Goal: Task Accomplishment & Management: Manage account settings

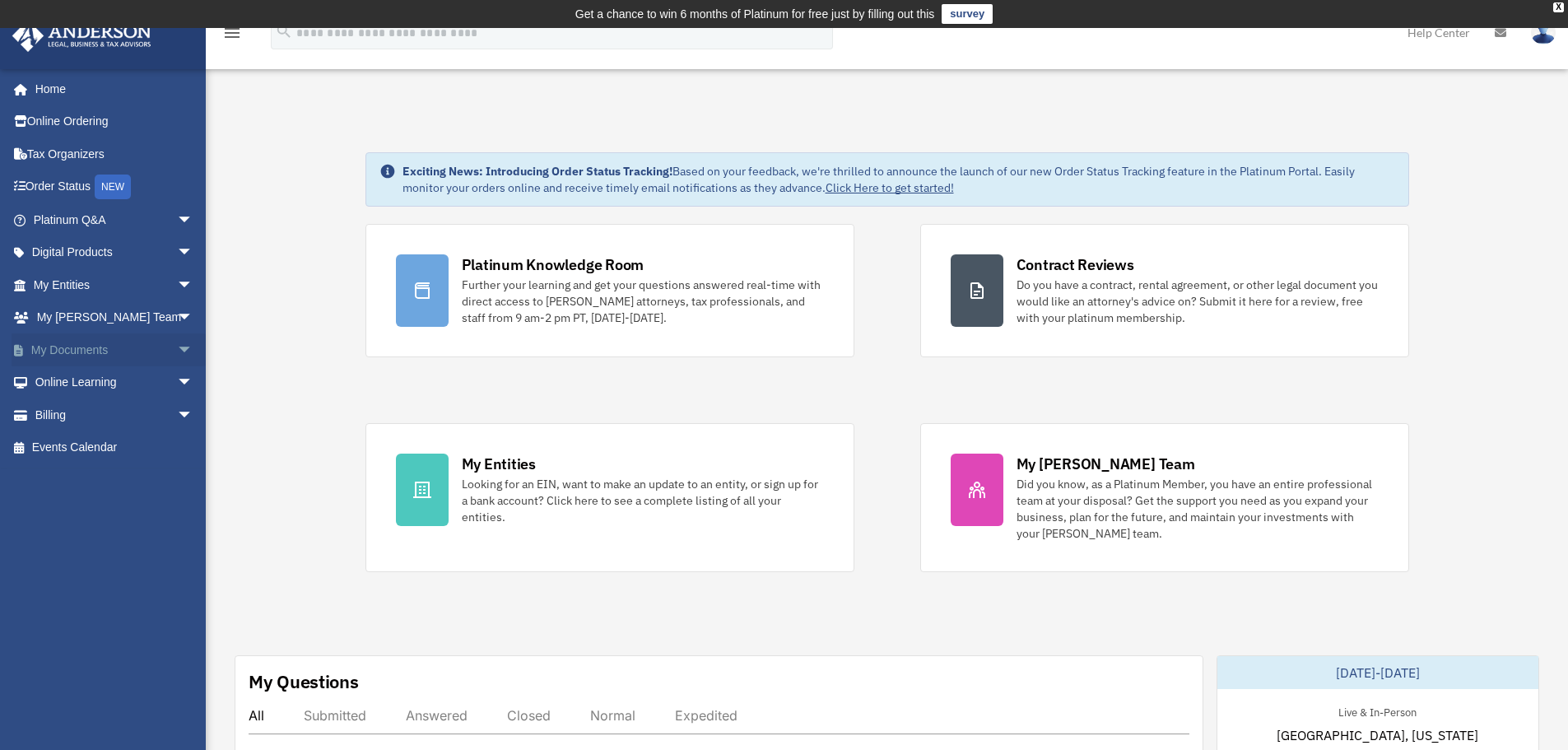
click at [177, 350] on span "arrow_drop_down" at bounding box center [194, 350] width 33 height 34
click at [70, 384] on link "Box" at bounding box center [120, 383] width 195 height 33
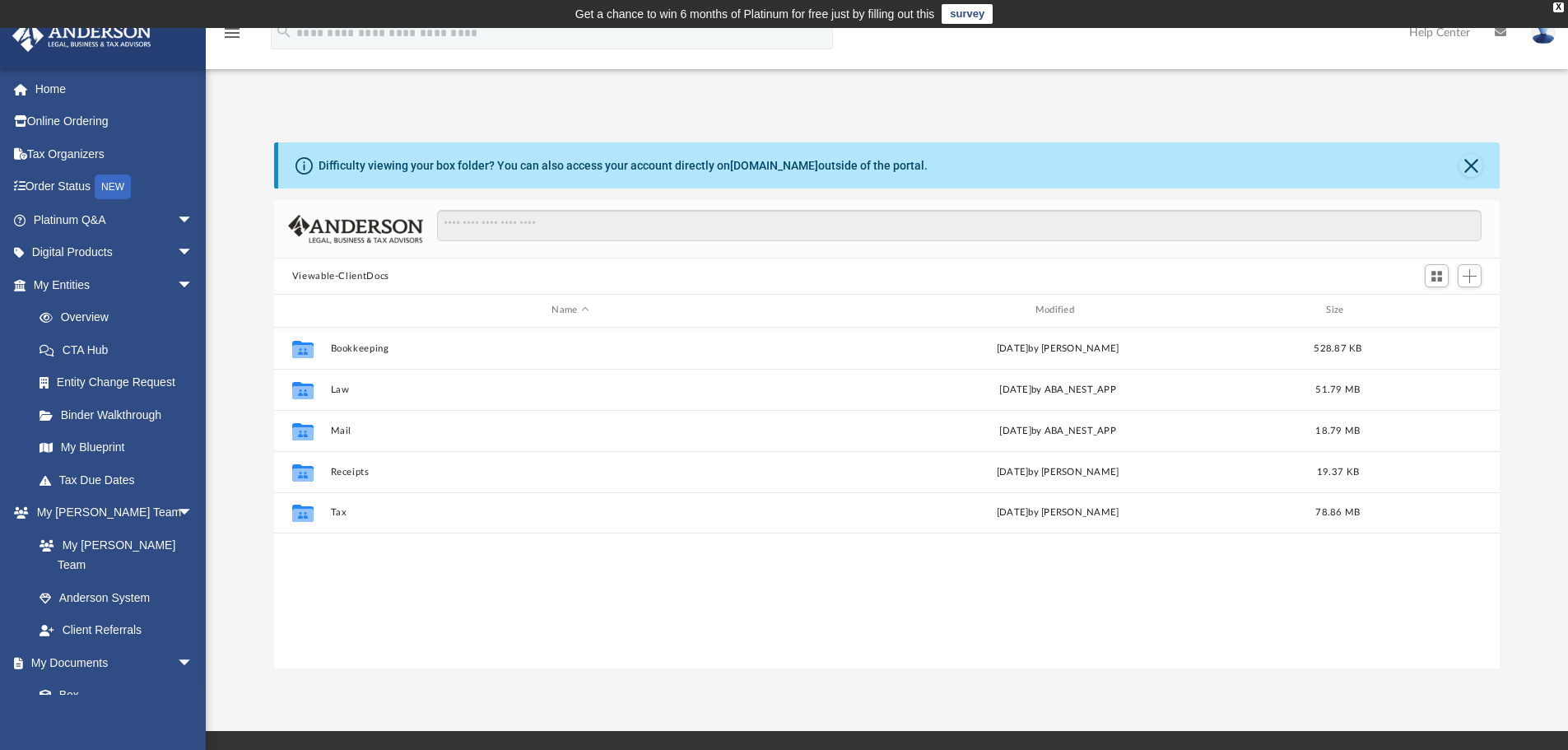
scroll to position [362, 1213]
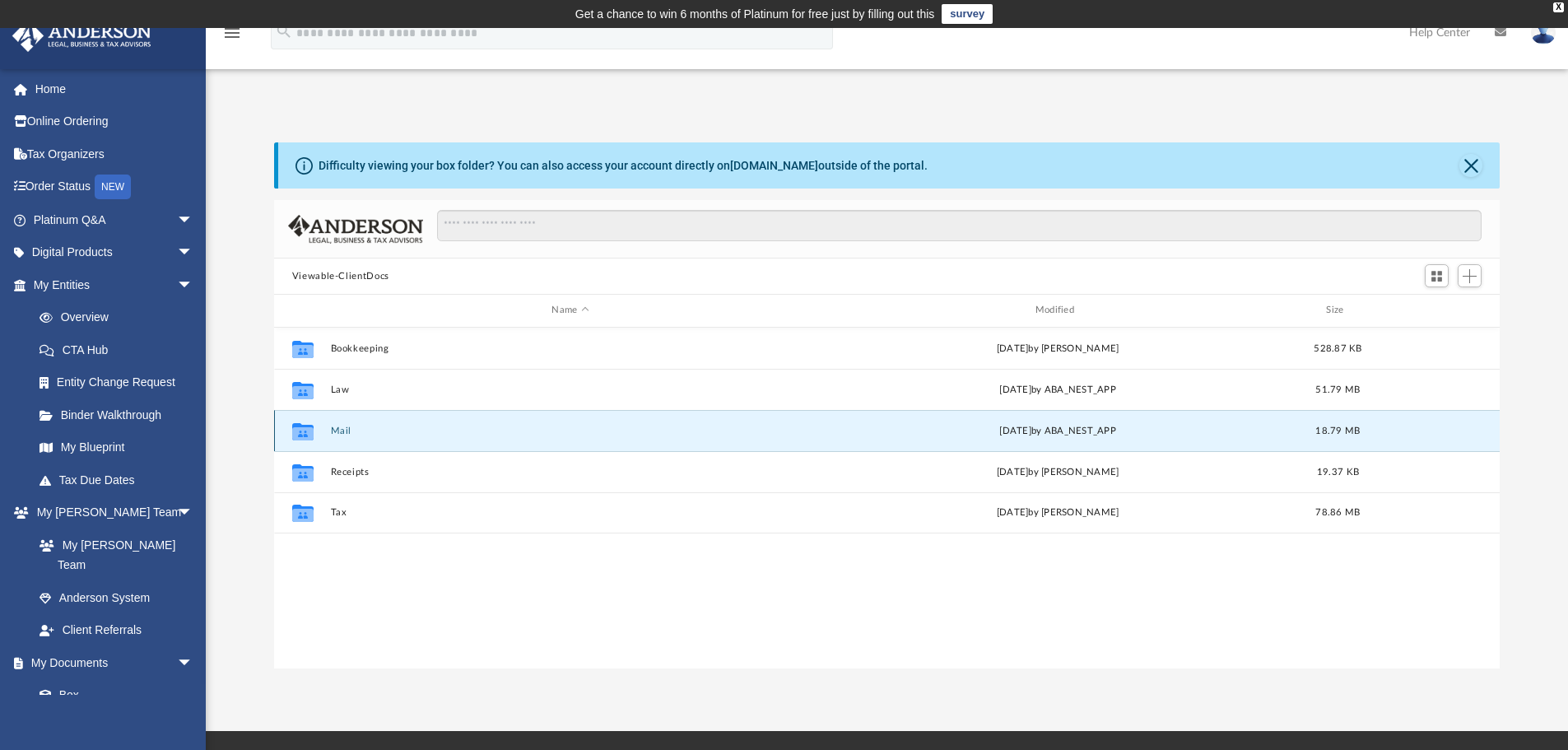
click at [338, 432] on button "Mail" at bounding box center [570, 432] width 480 height 11
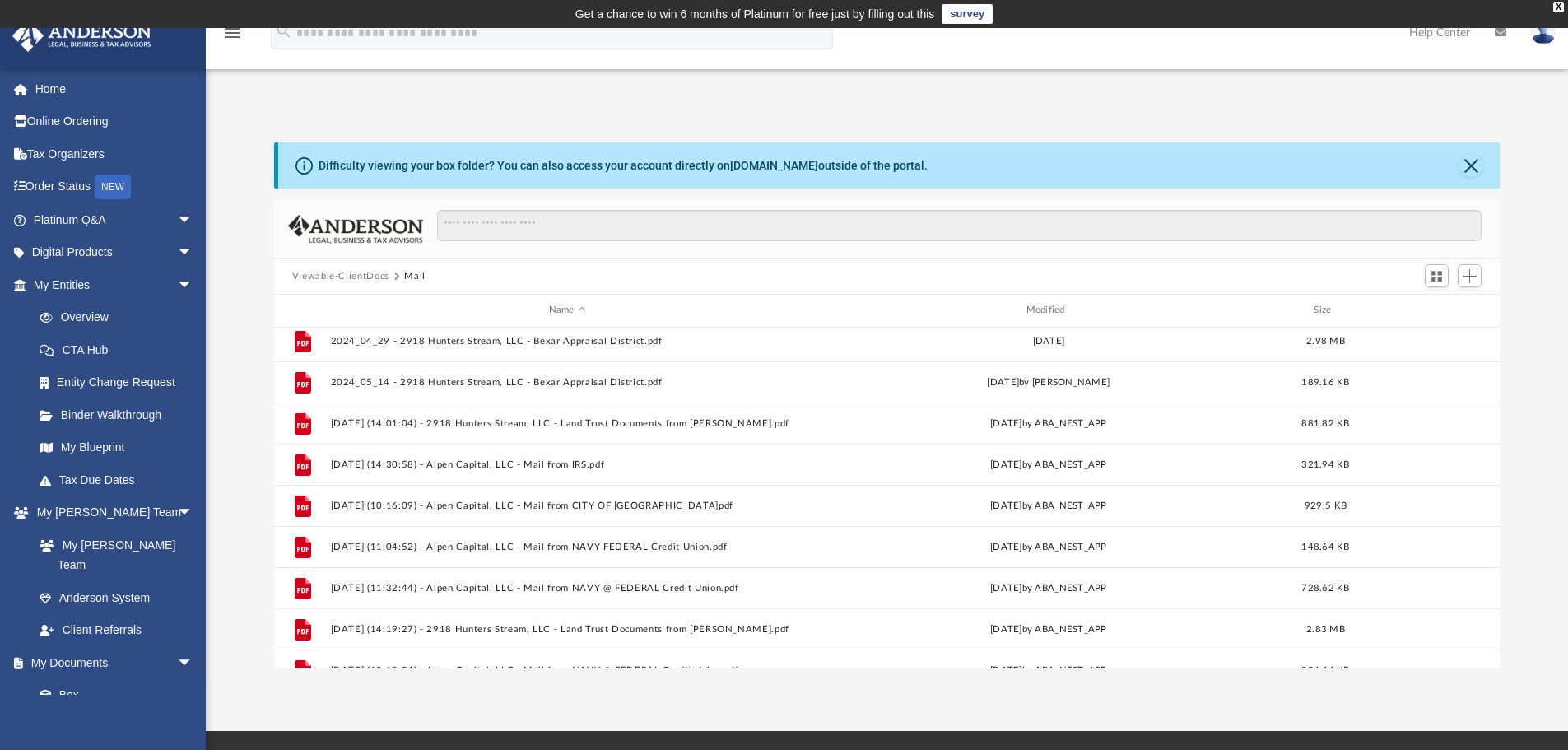
scroll to position [873, 0]
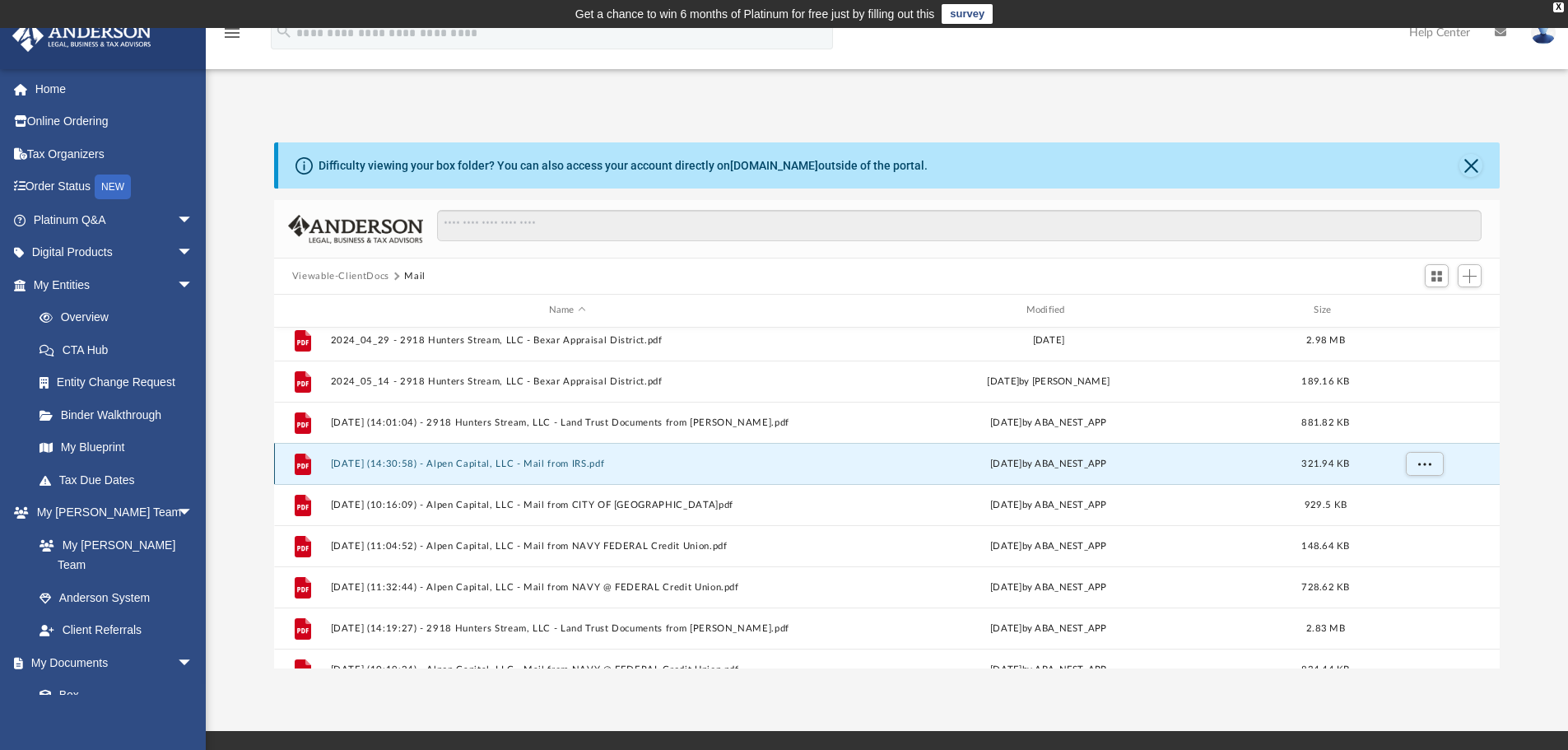
click at [542, 464] on button "2025.02.26 (14:30:58) - Alpen Capital, LLC - Mail from IRS.pdf" at bounding box center [567, 465] width 475 height 11
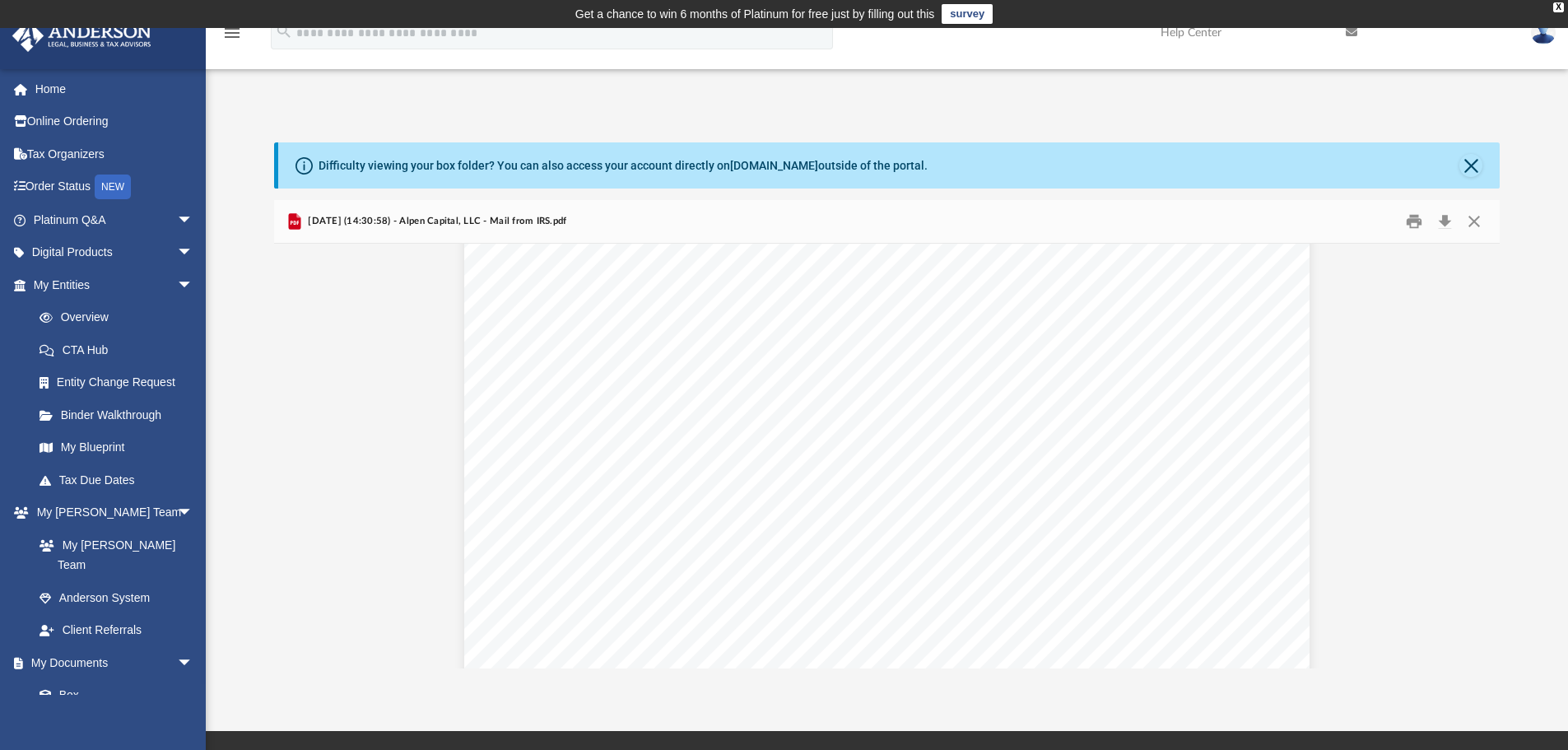
scroll to position [0, 0]
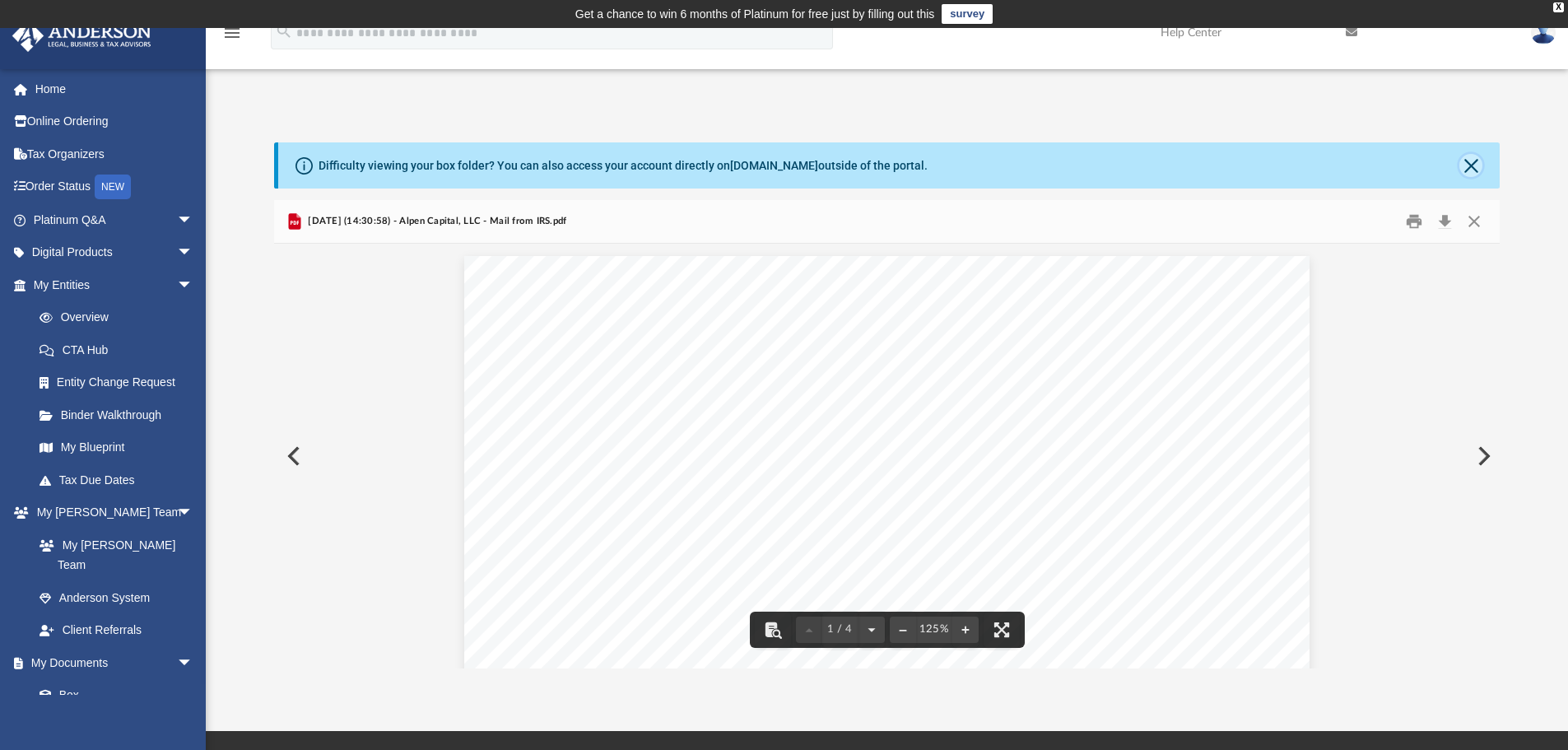
click at [1467, 165] on button "Close" at bounding box center [1471, 165] width 23 height 23
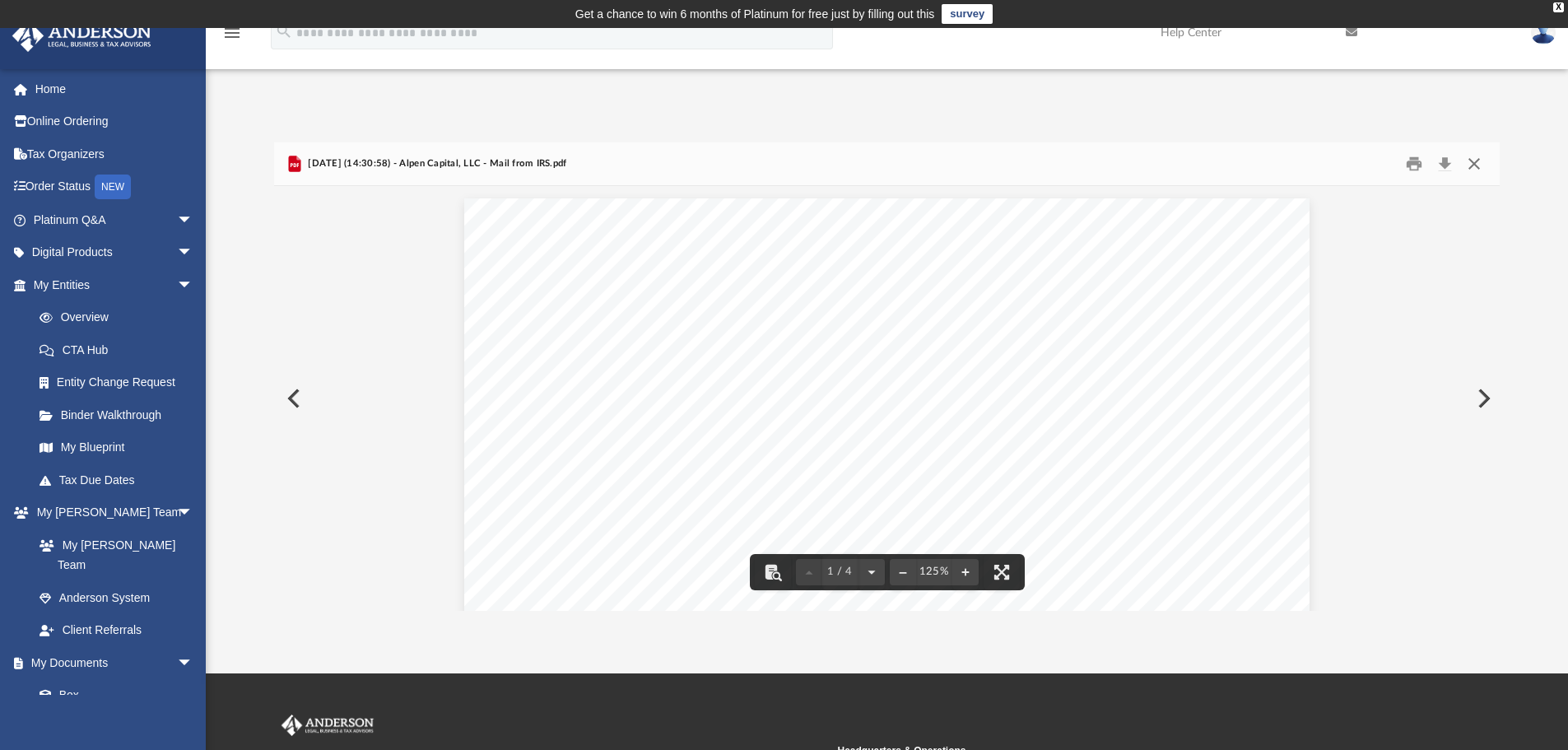
click at [1474, 170] on button "Close" at bounding box center [1475, 165] width 29 height 26
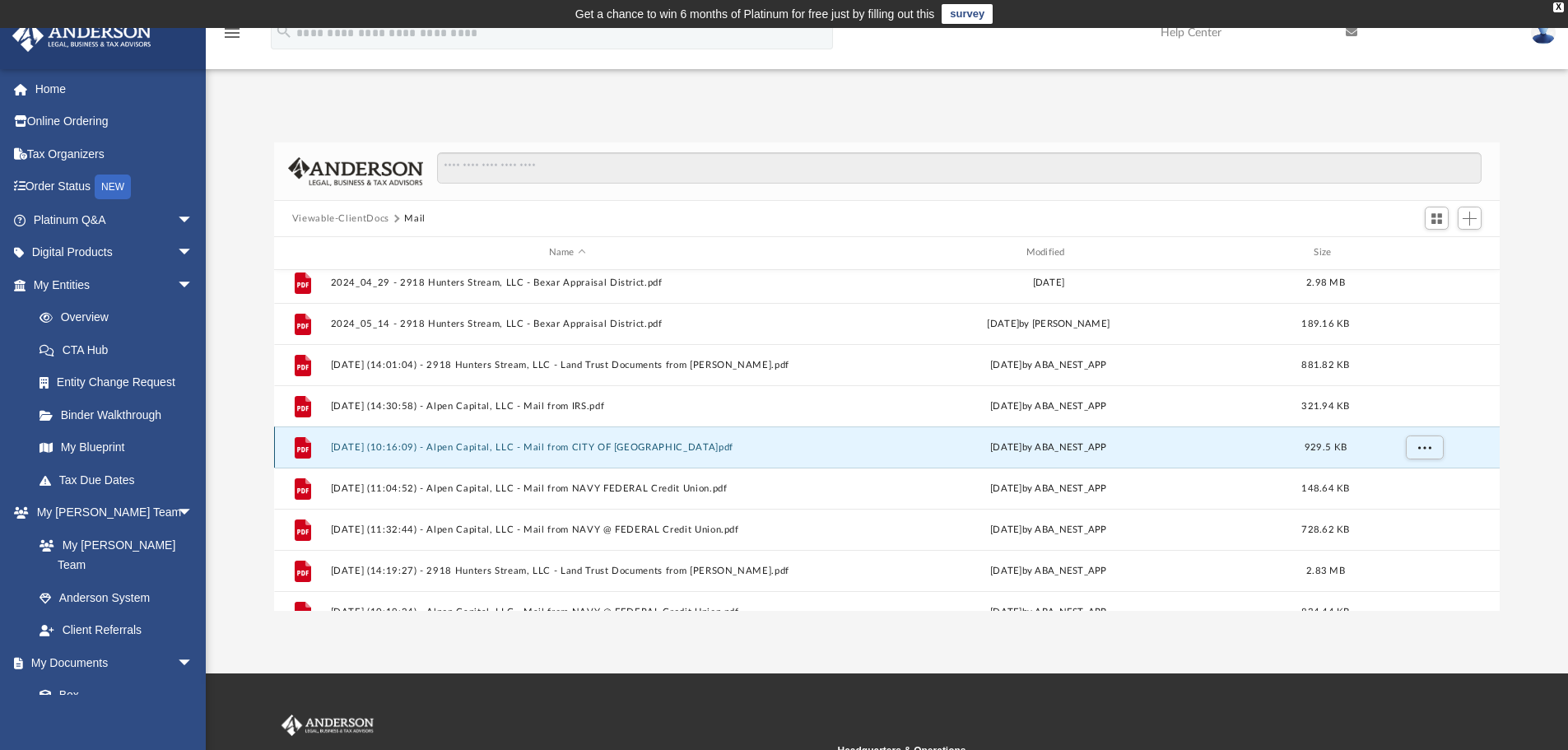
click at [520, 451] on button "2025.03.11 (10:16:09) - Alpen Capital, LLC - Mail from CITY OF SAN DIEGO.pdf" at bounding box center [567, 448] width 475 height 11
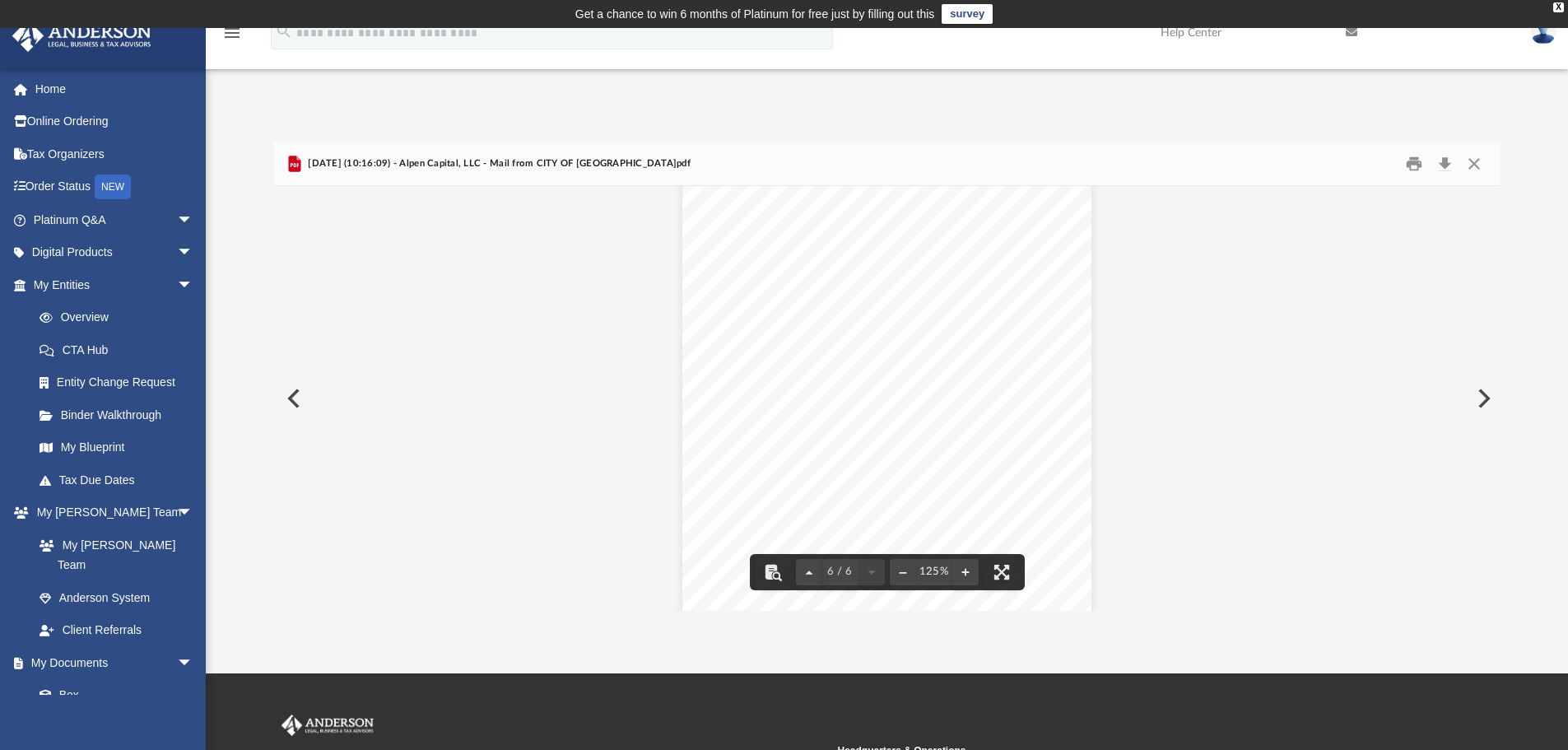
scroll to position [3937, 0]
click at [1471, 166] on button "Close" at bounding box center [1475, 165] width 29 height 26
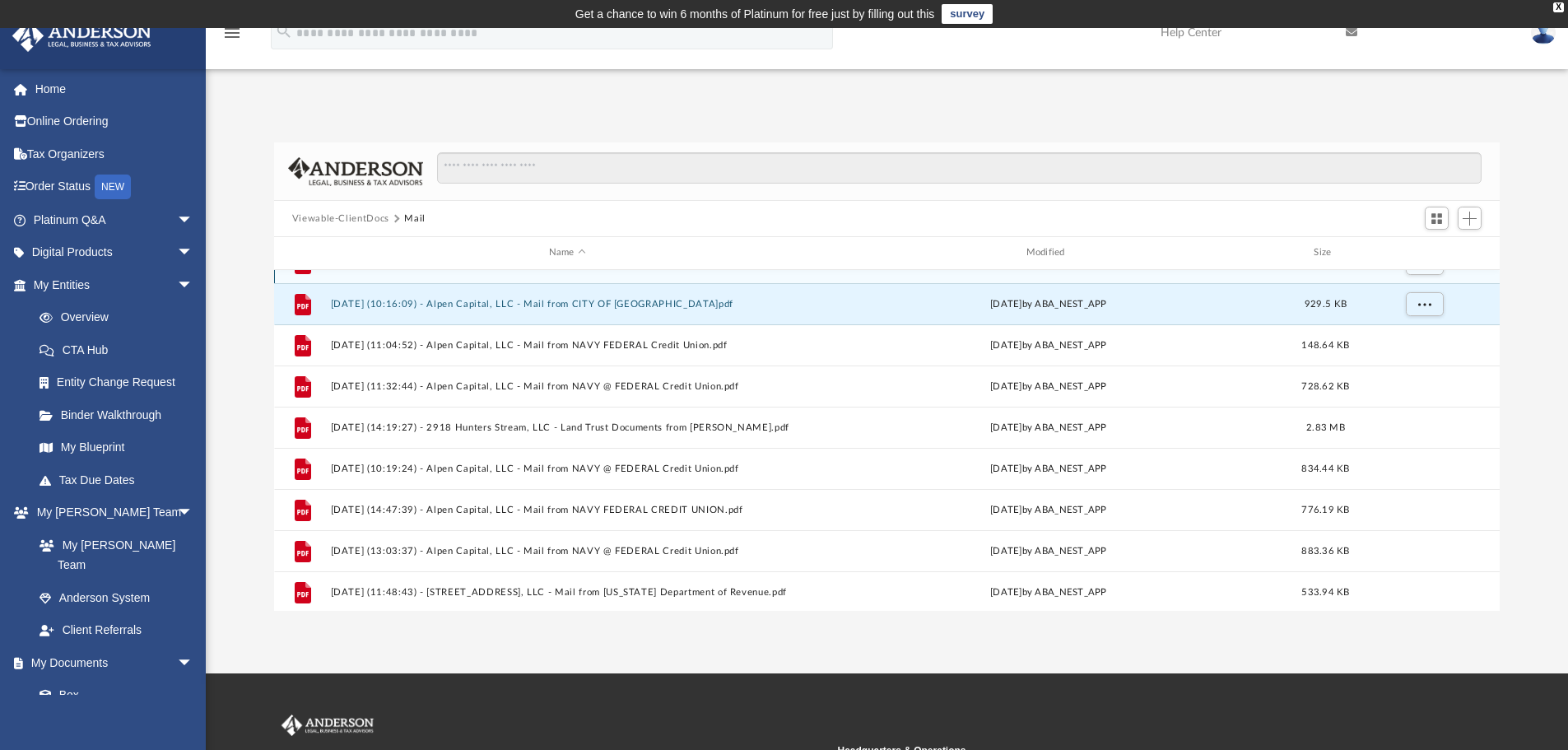
scroll to position [1030, 0]
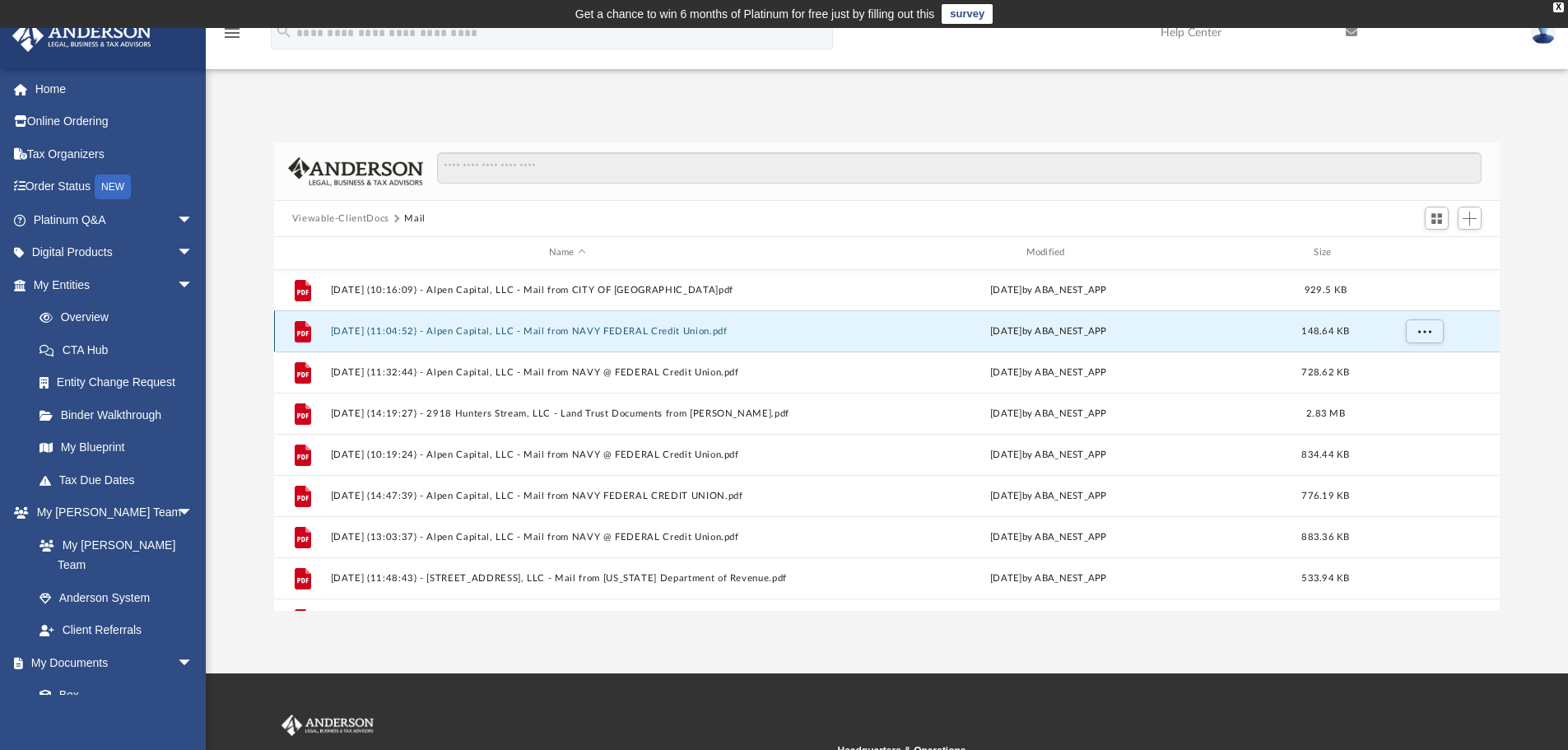
click at [582, 332] on button "2025.03.17 (11:04:52) - Alpen Capital, LLC - Mail from NAVY FEDERAL Credit Unio…" at bounding box center [567, 332] width 475 height 11
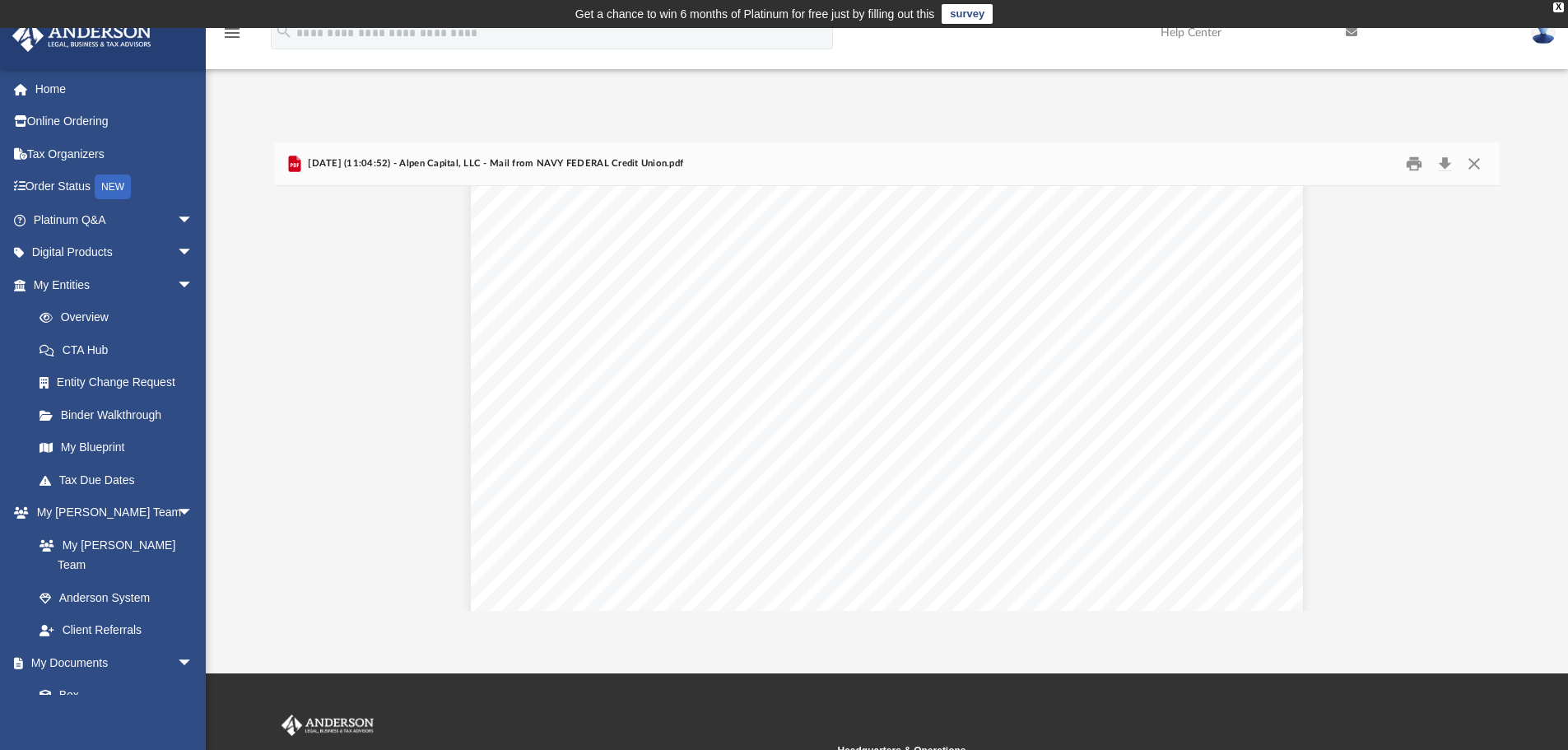
scroll to position [295, 0]
click at [591, 511] on div "Page 1" at bounding box center [887, 446] width 832 height 1088
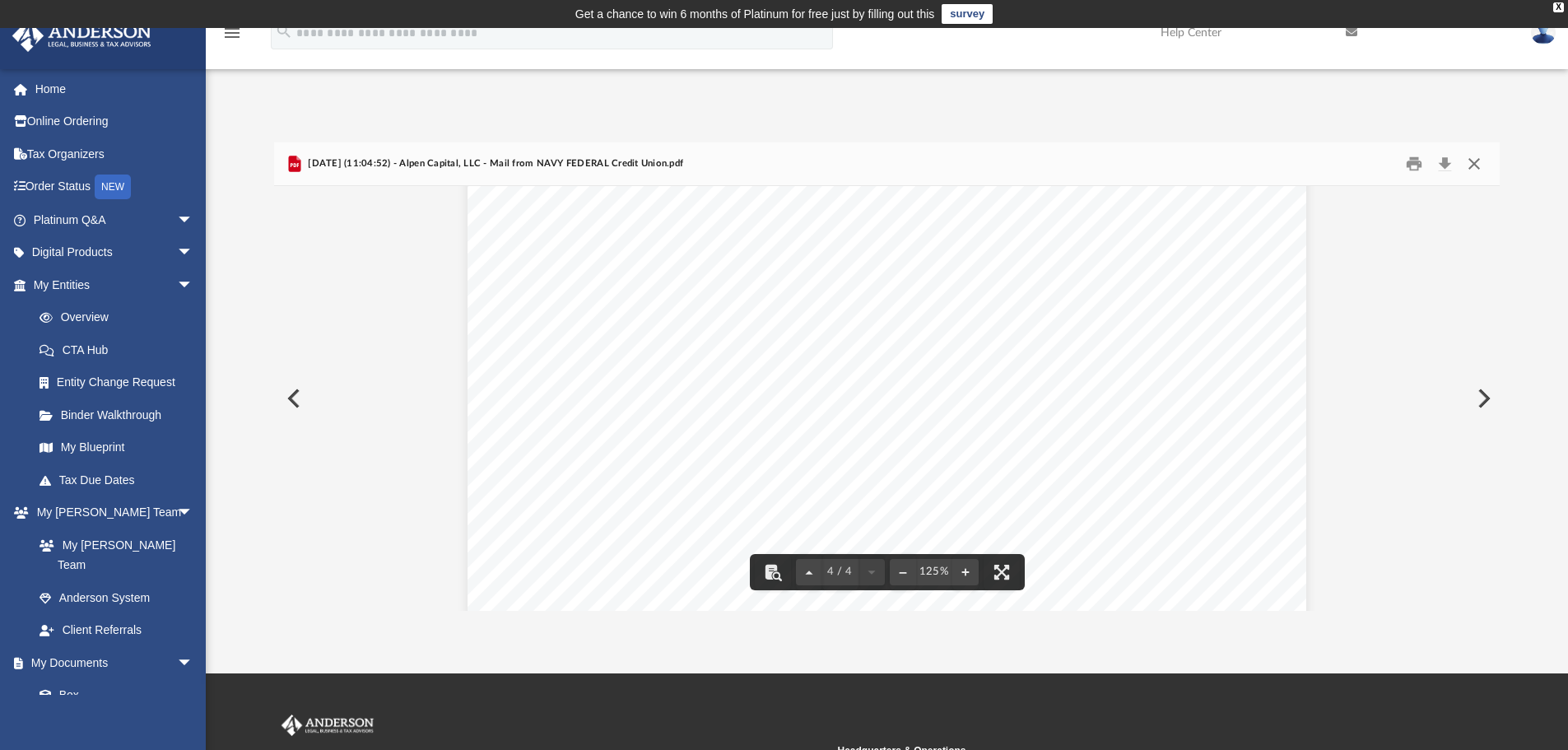
click at [1477, 167] on button "Close" at bounding box center [1475, 165] width 29 height 26
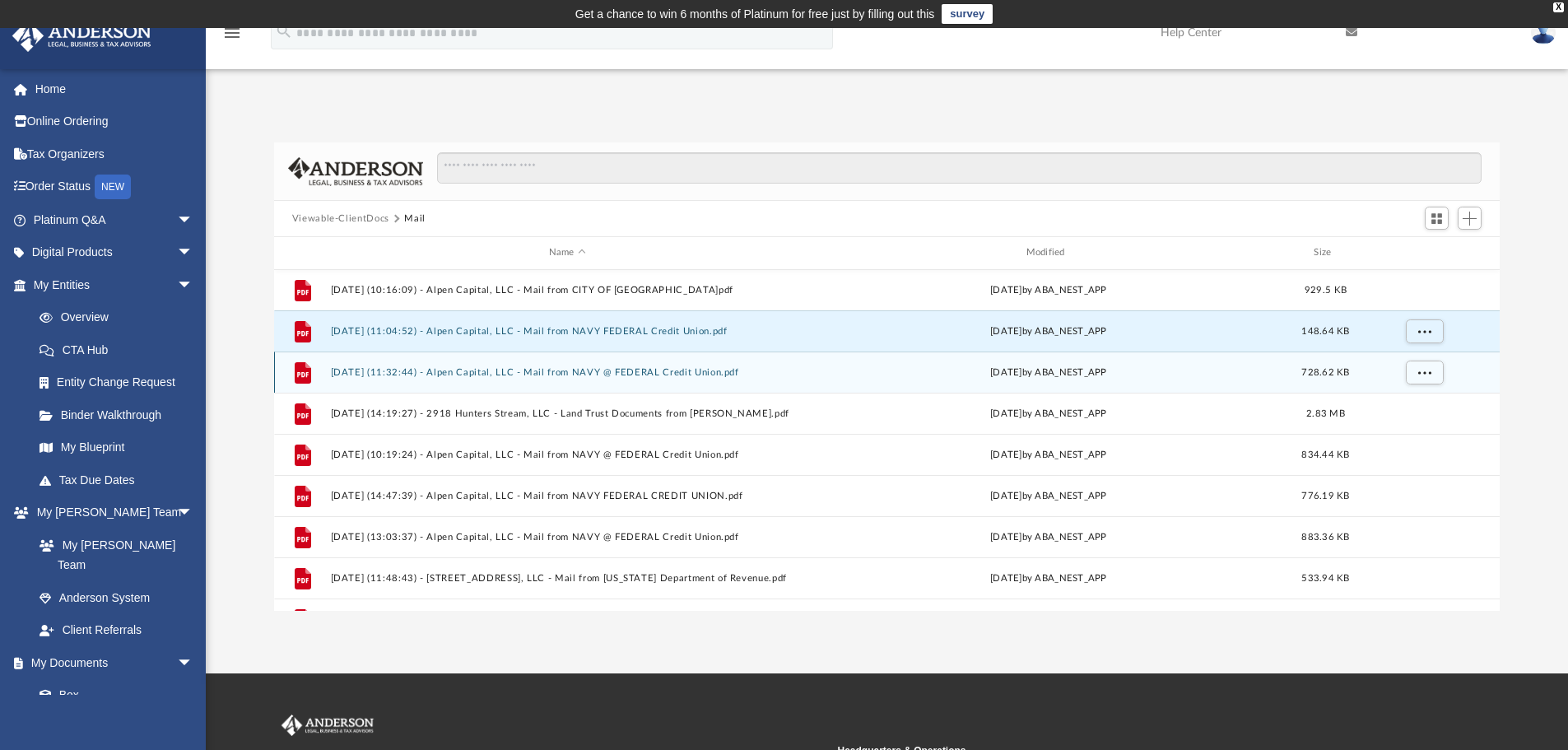
click at [504, 369] on button "2025.04.11 (11:32:44) - Alpen Capital, LLC - Mail from NAVY @ FEDERAL Credit Un…" at bounding box center [567, 373] width 475 height 11
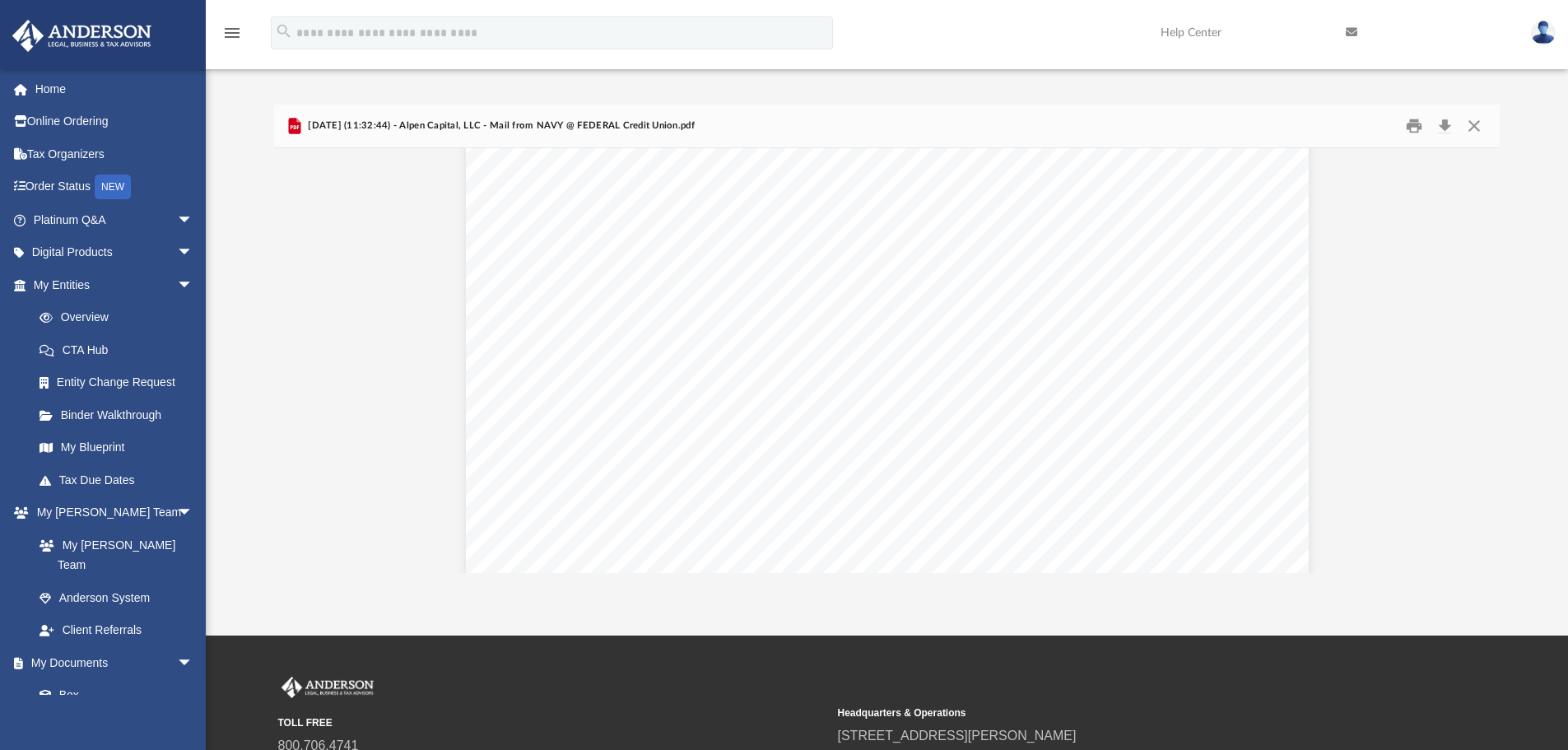
scroll to position [1420, 0]
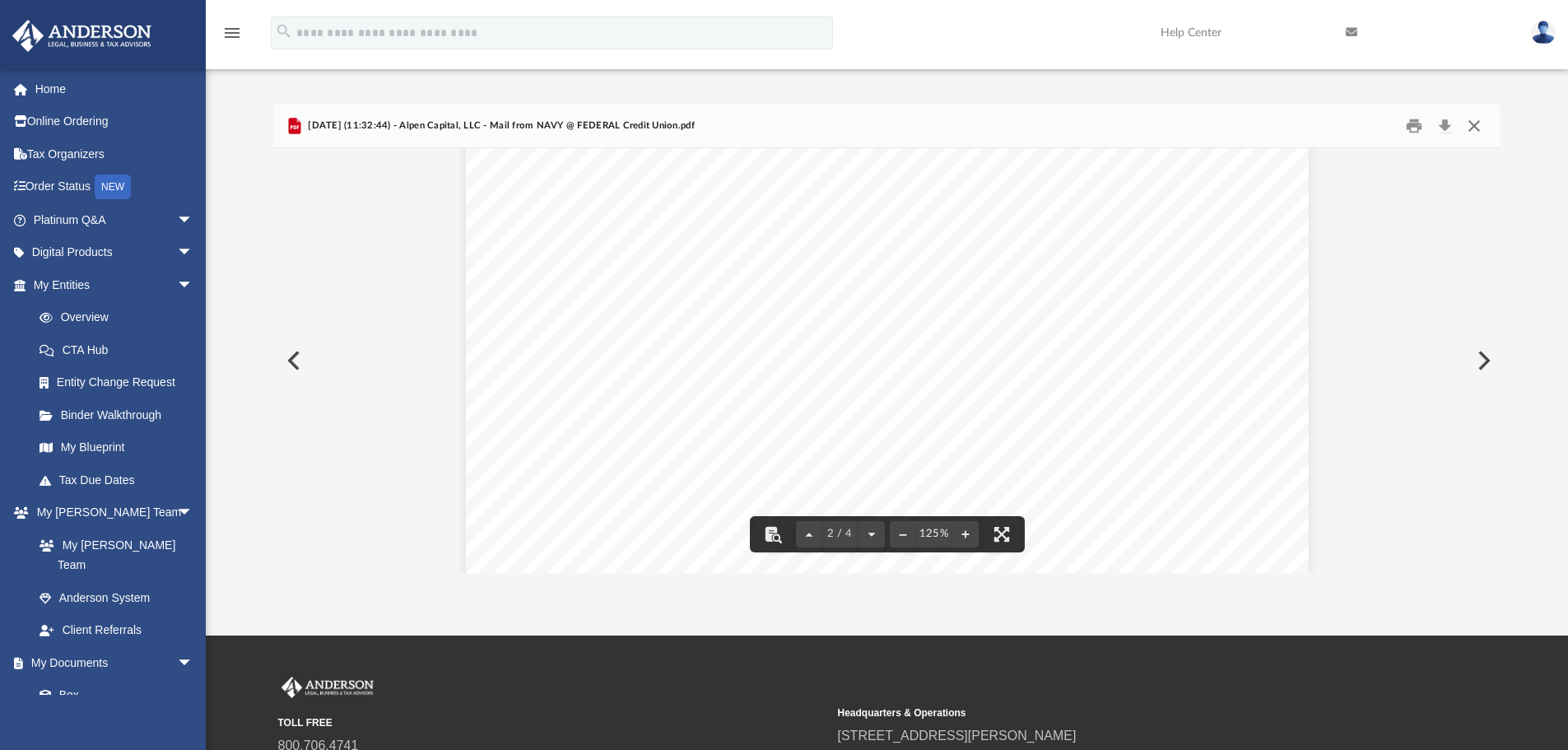
click at [1470, 123] on button "Close" at bounding box center [1475, 126] width 29 height 26
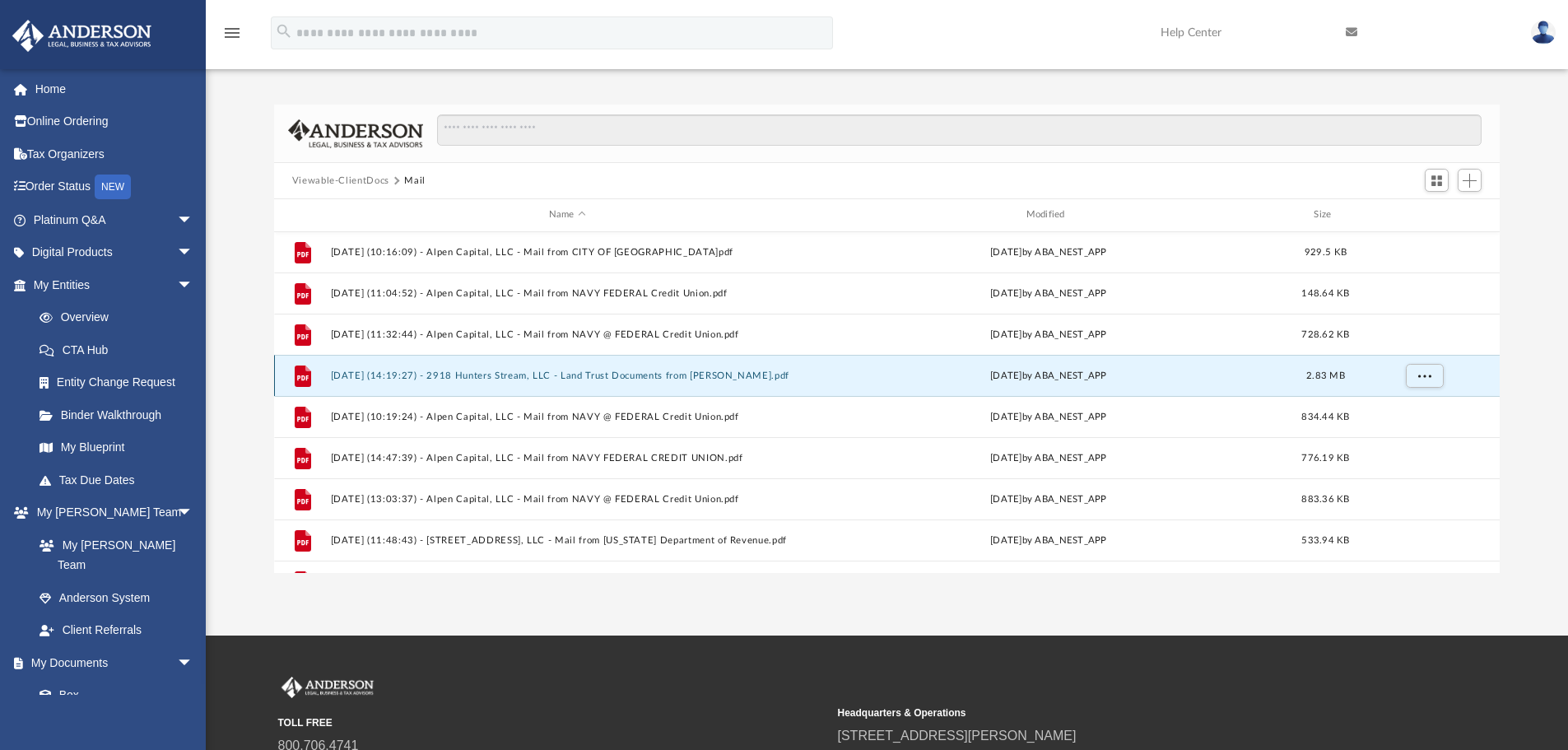
click at [567, 381] on button "2025.04.18 (14:19:27) - 2918 Hunters Stream, LLC - Land Trust Documents from Ro…" at bounding box center [567, 376] width 475 height 11
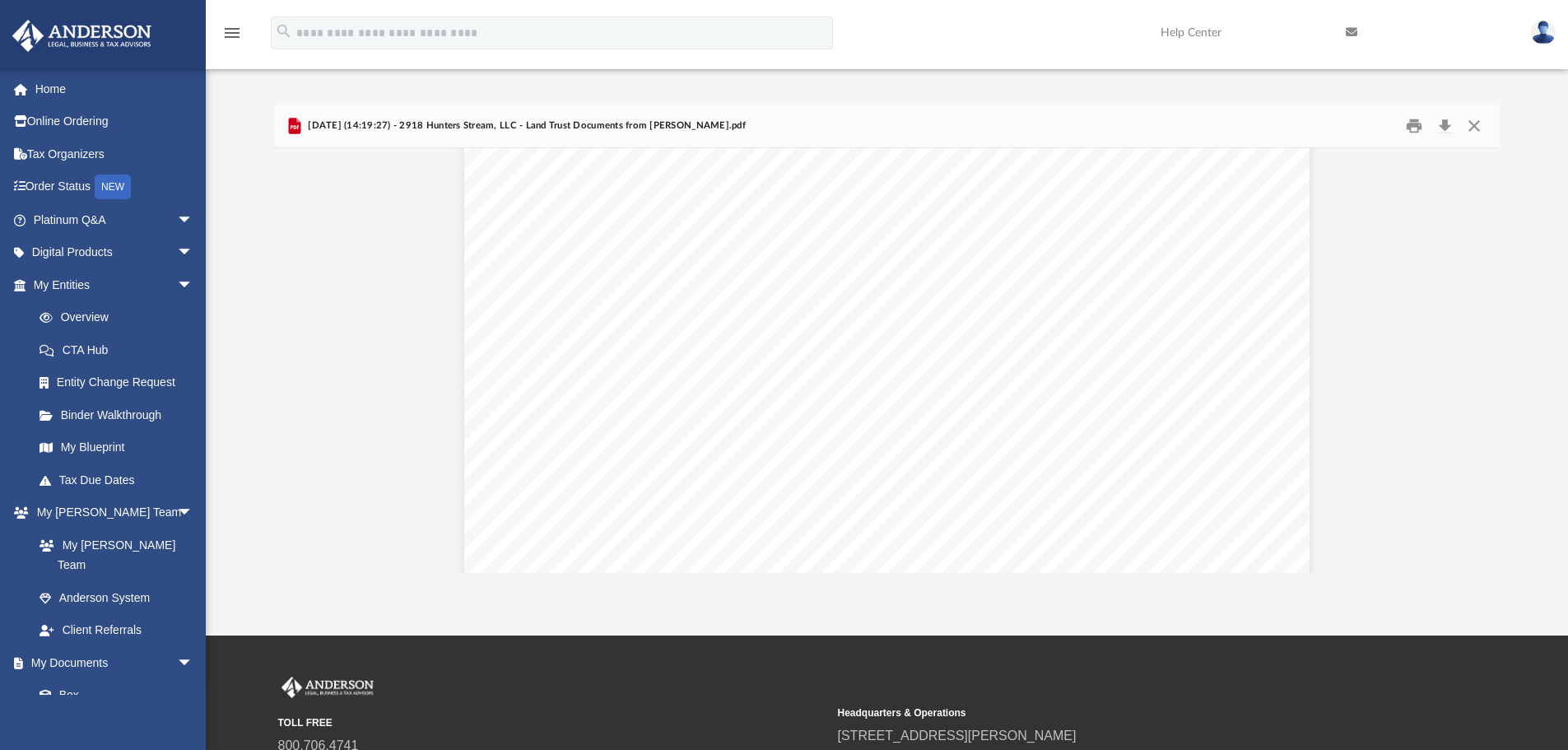
scroll to position [0, 0]
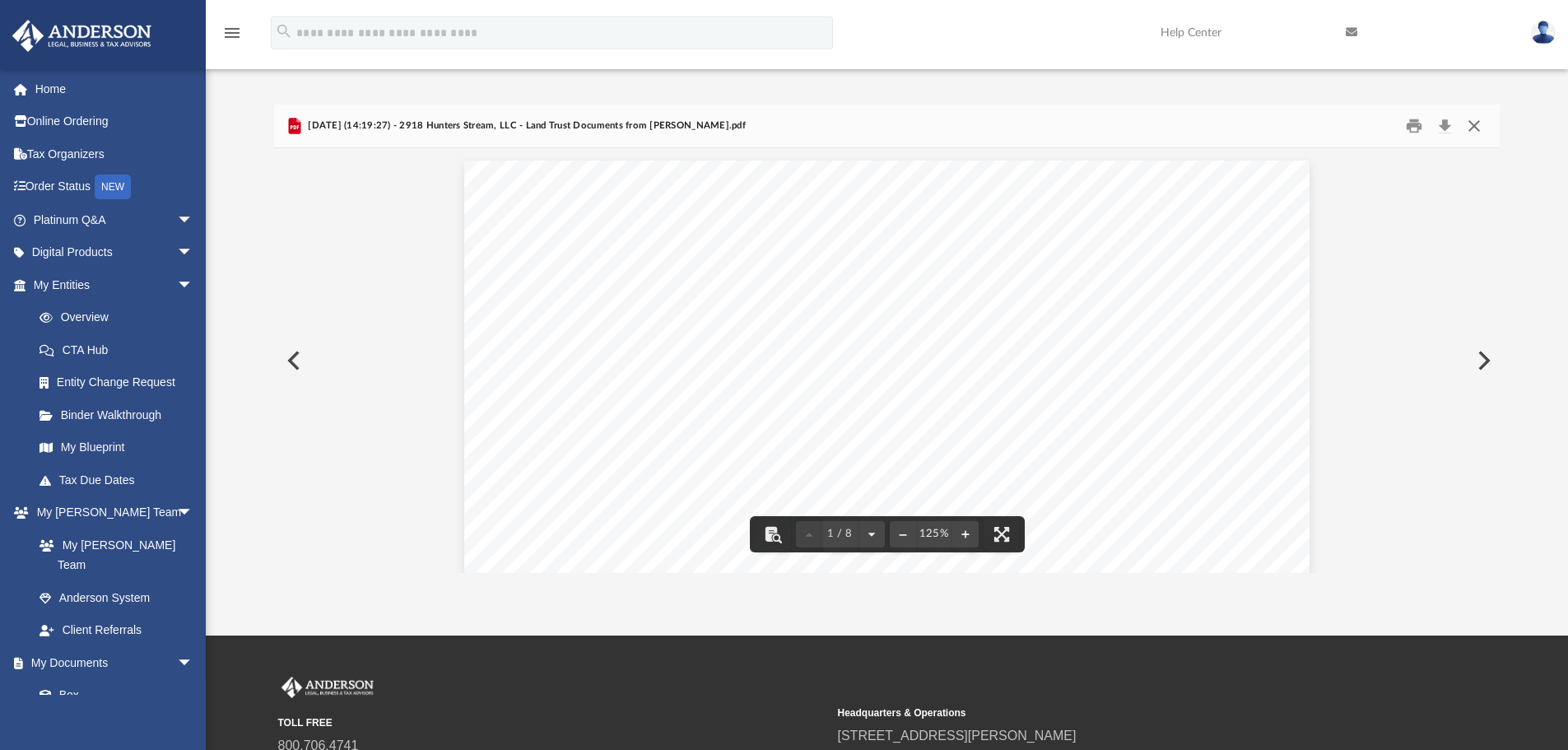
click at [1469, 123] on button "Close" at bounding box center [1475, 126] width 29 height 26
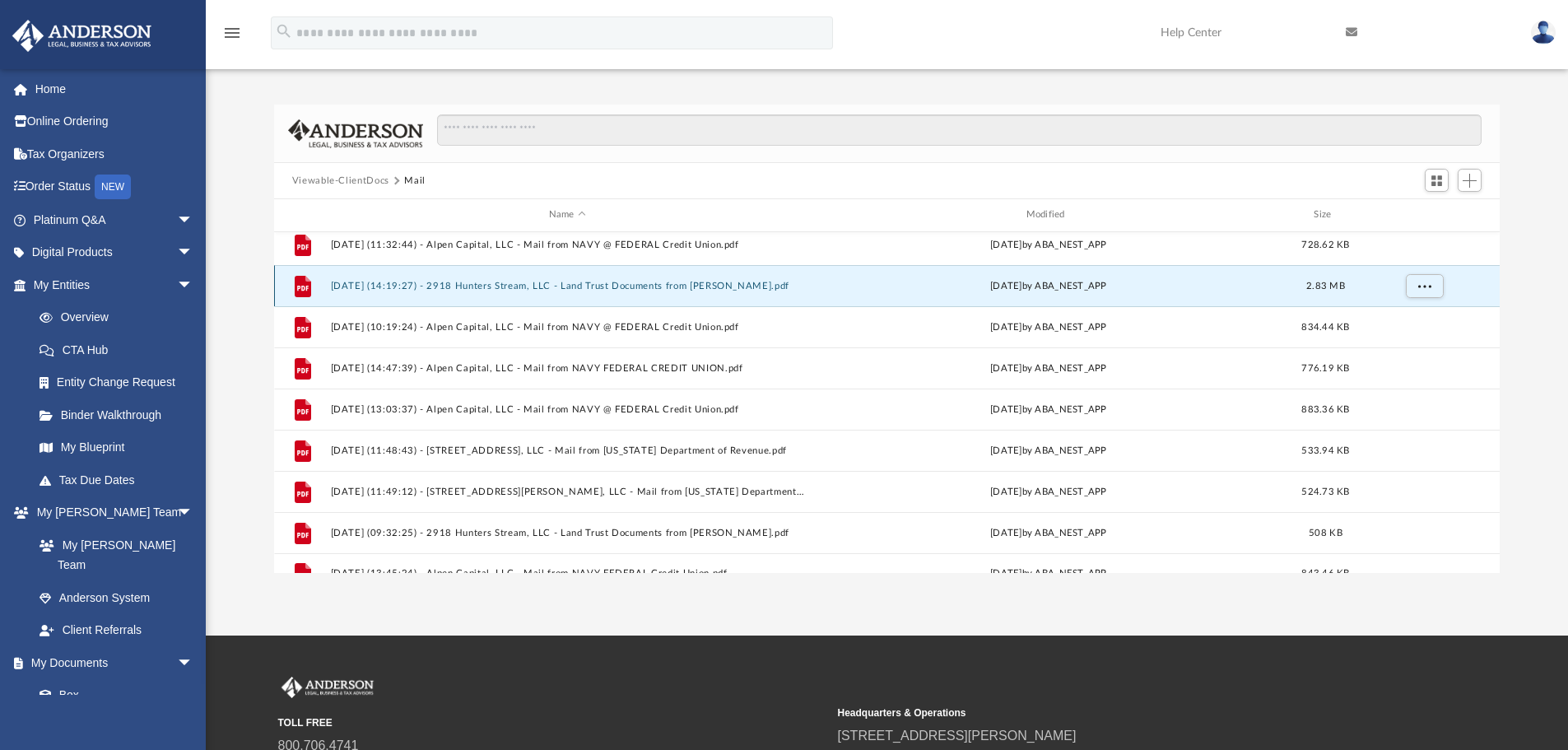
scroll to position [1141, 0]
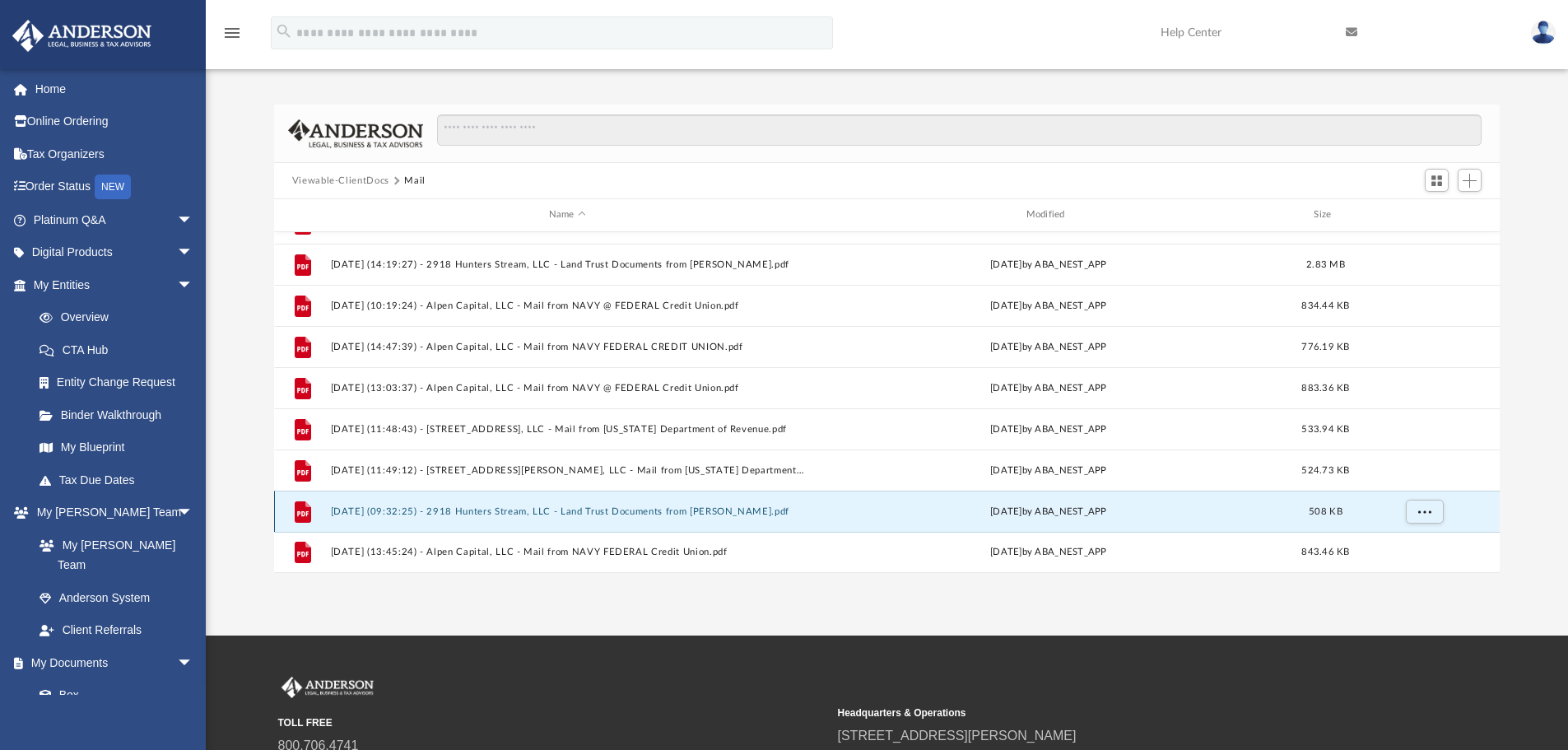
click at [561, 509] on button "2025.07.25 (09:32:25) - 2918 Hunters Stream, LLC - Land Trust Documents from Da…" at bounding box center [567, 512] width 475 height 11
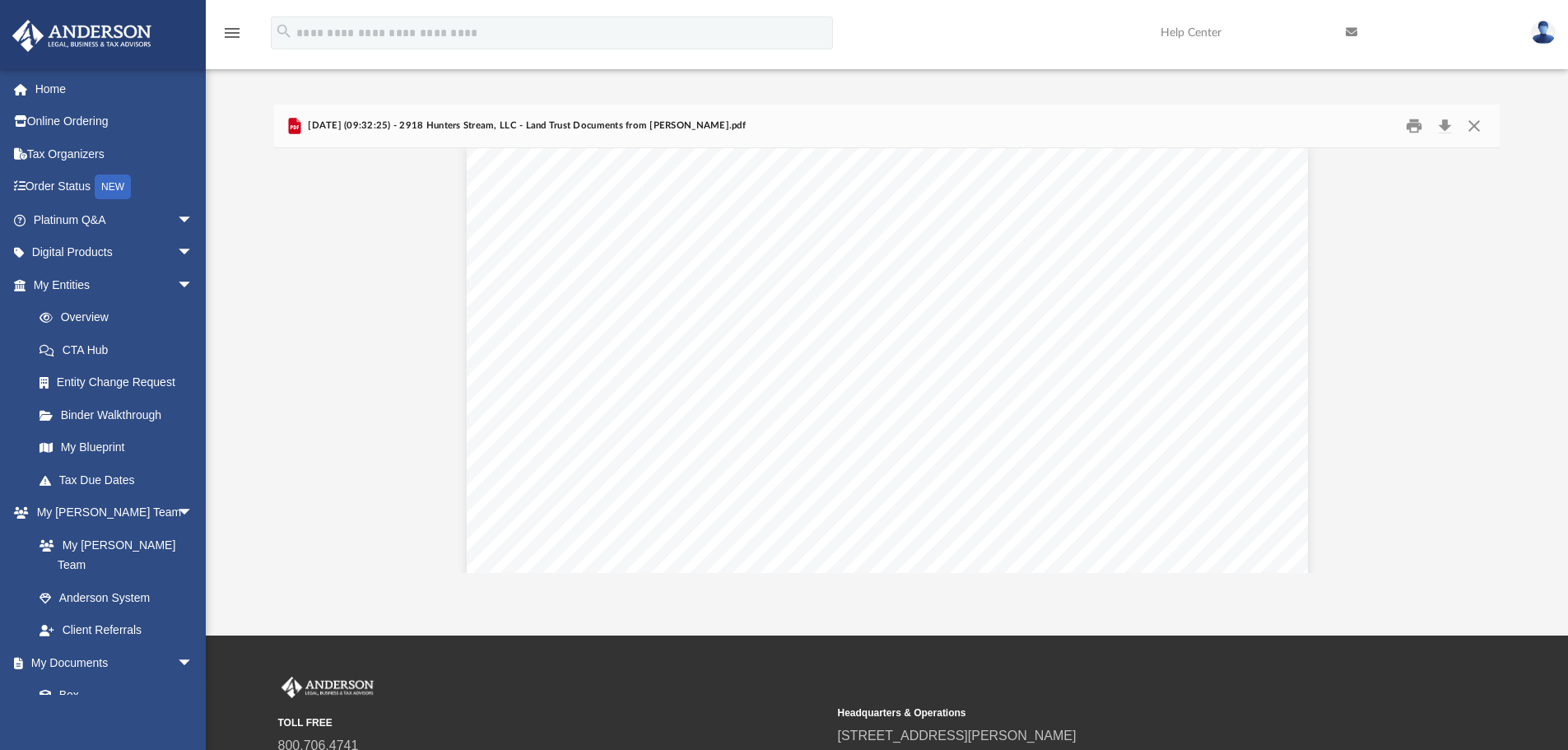
scroll to position [0, 0]
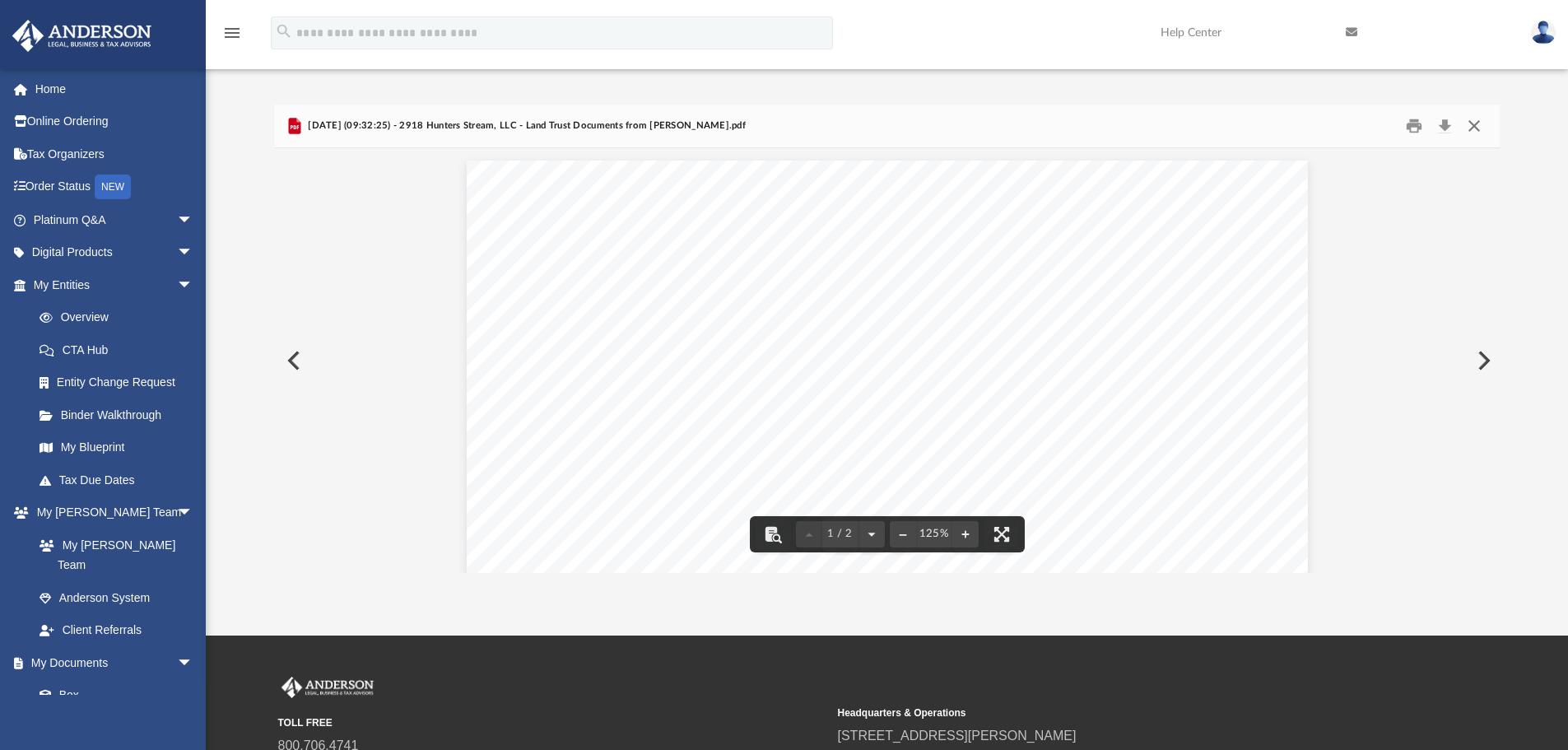
click at [1477, 121] on button "Close" at bounding box center [1475, 126] width 29 height 26
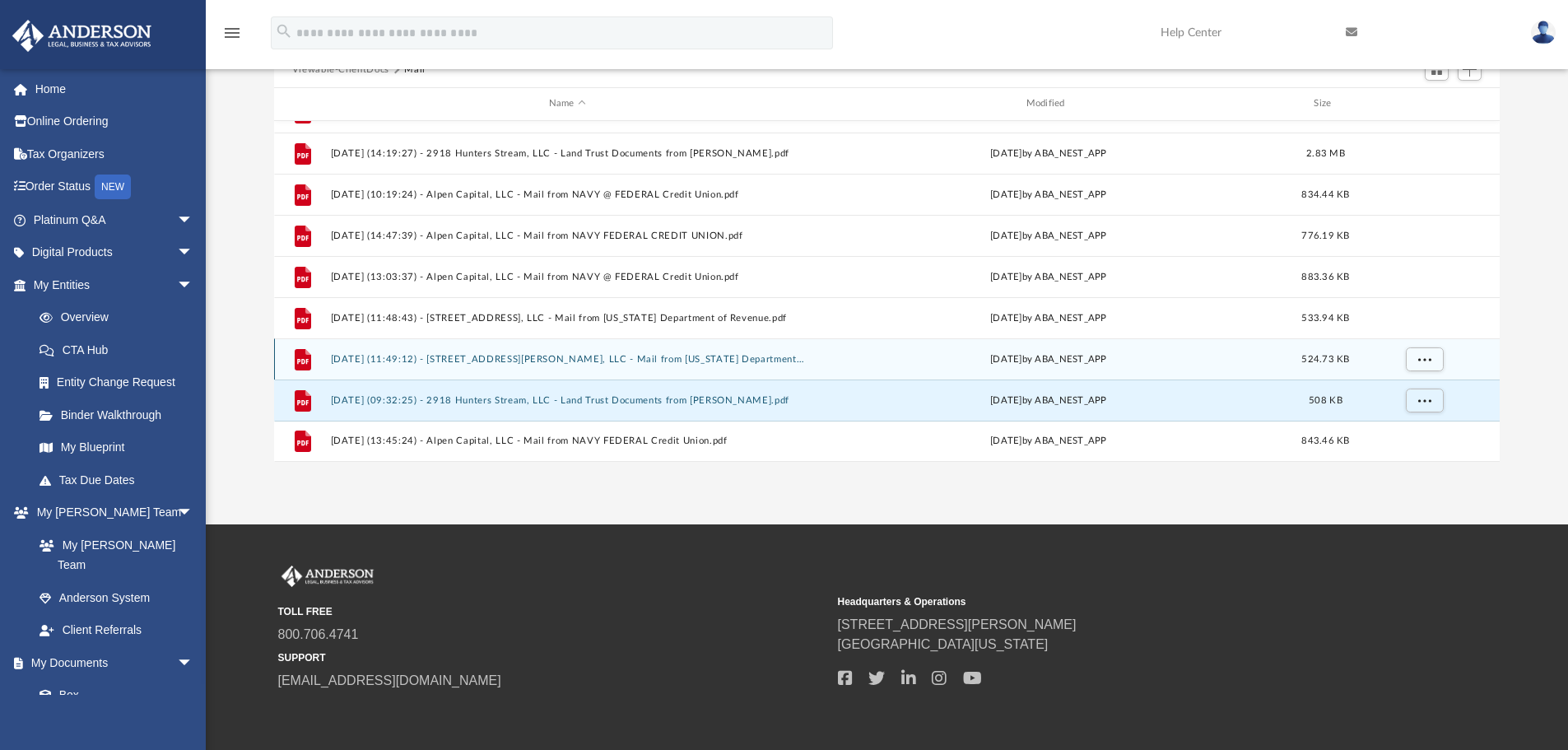
scroll to position [165, 0]
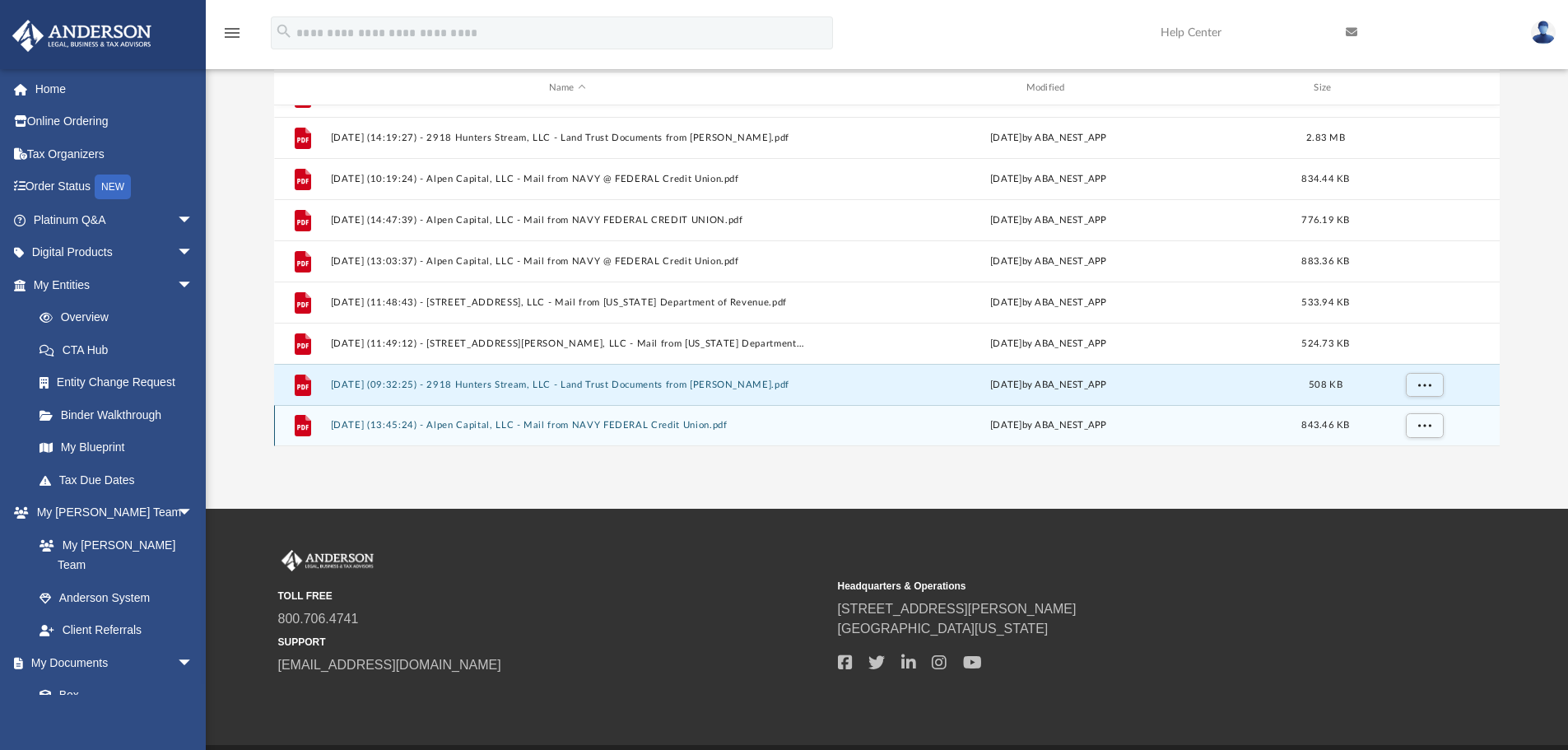
click at [596, 425] on button "2025.08.15 (13:45:24) - Alpen Capital, LLC - Mail from NAVY FEDERAL Credit Unio…" at bounding box center [567, 425] width 475 height 11
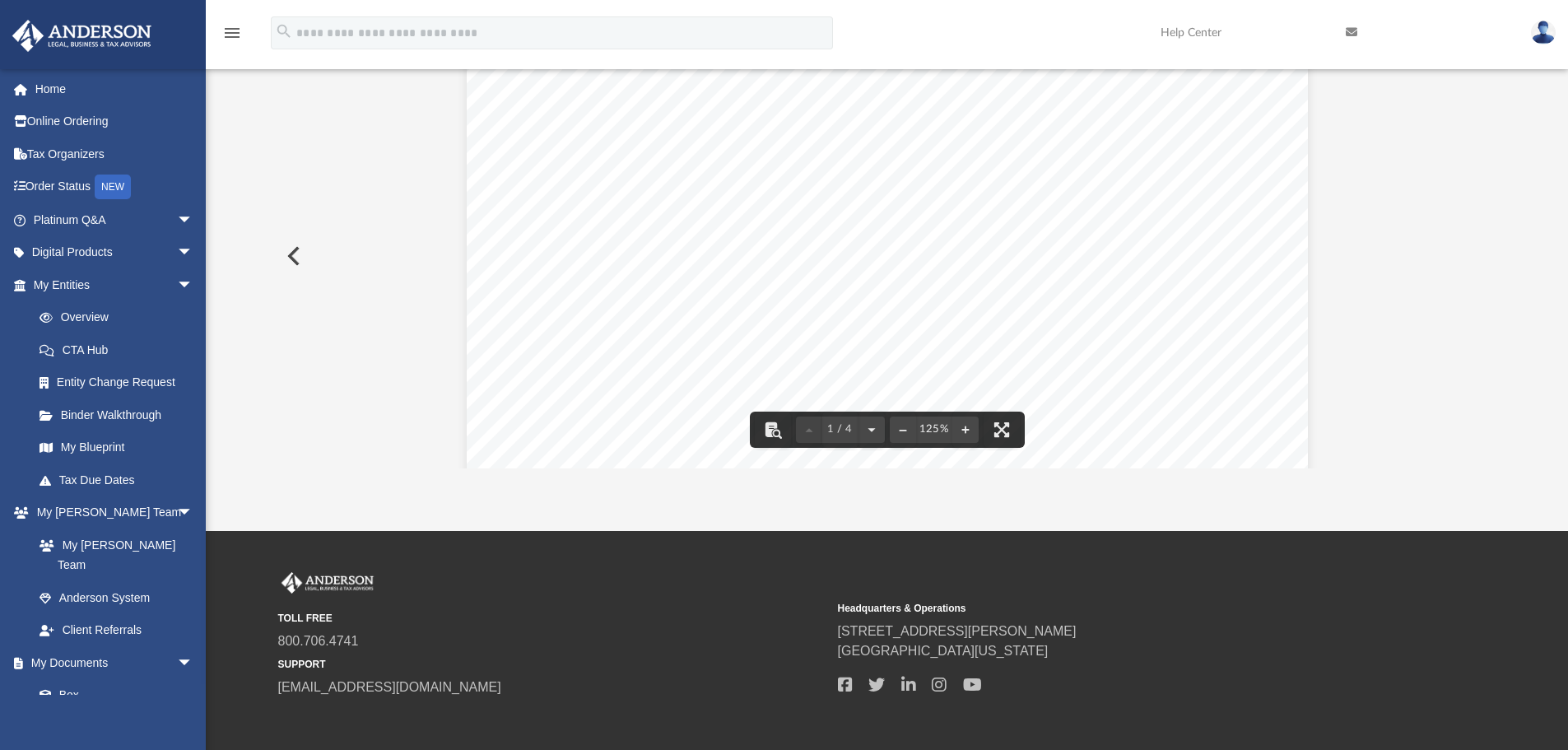
scroll to position [0, 0]
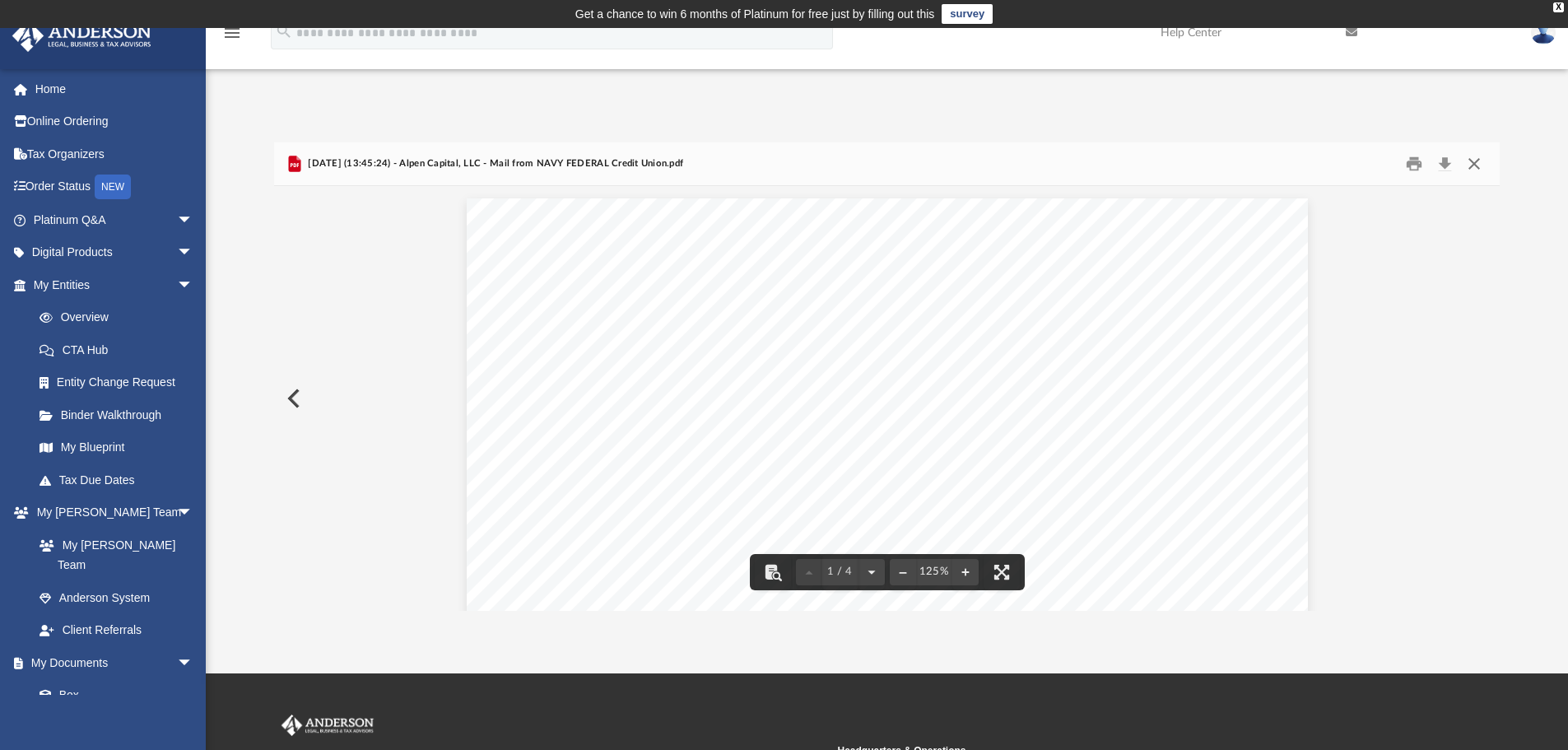
click at [1473, 166] on button "Close" at bounding box center [1475, 165] width 29 height 26
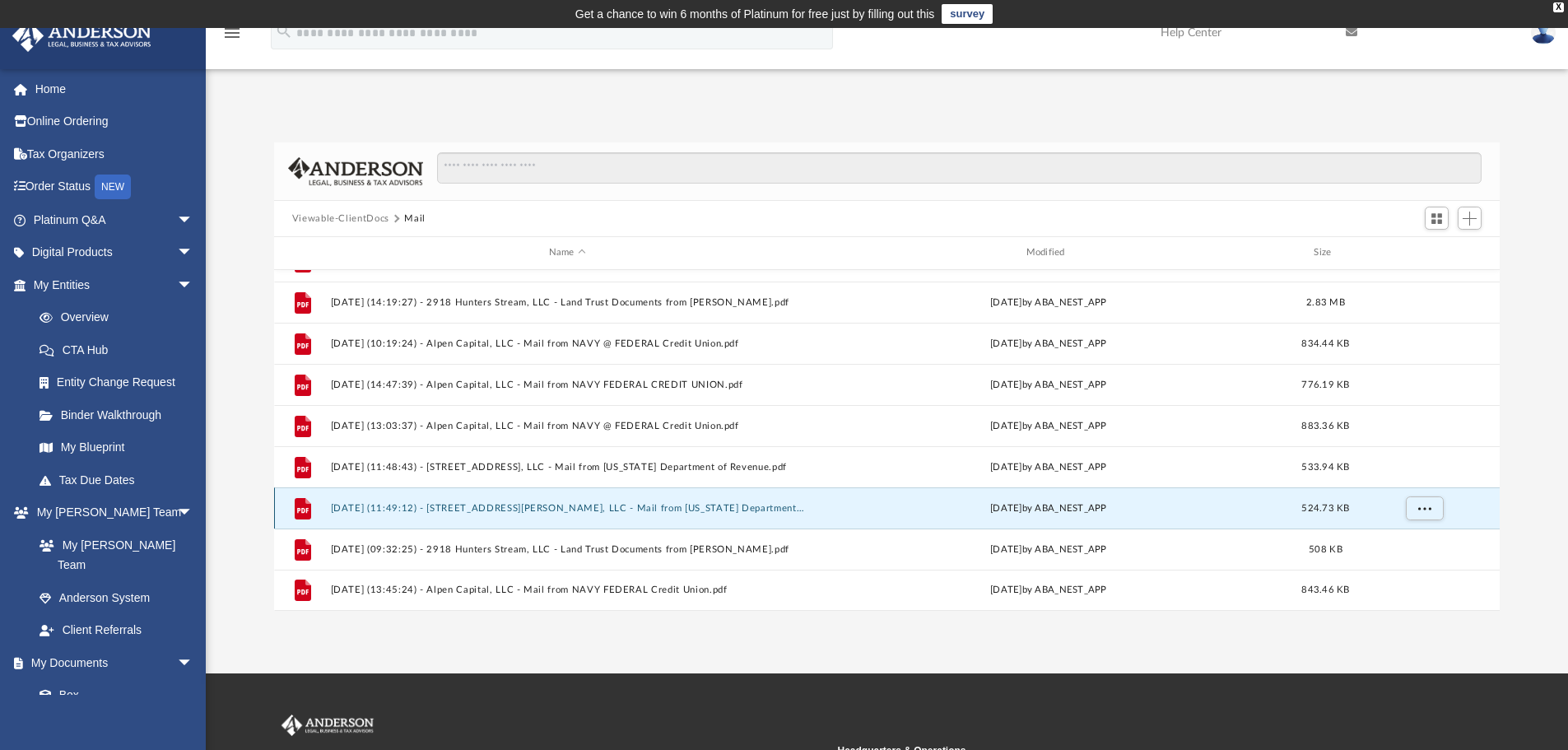
click at [709, 509] on button "2025.07.14 (11:49:12) - 4506 Letson Street, LLC - Mail from Alabama Department …" at bounding box center [567, 509] width 475 height 11
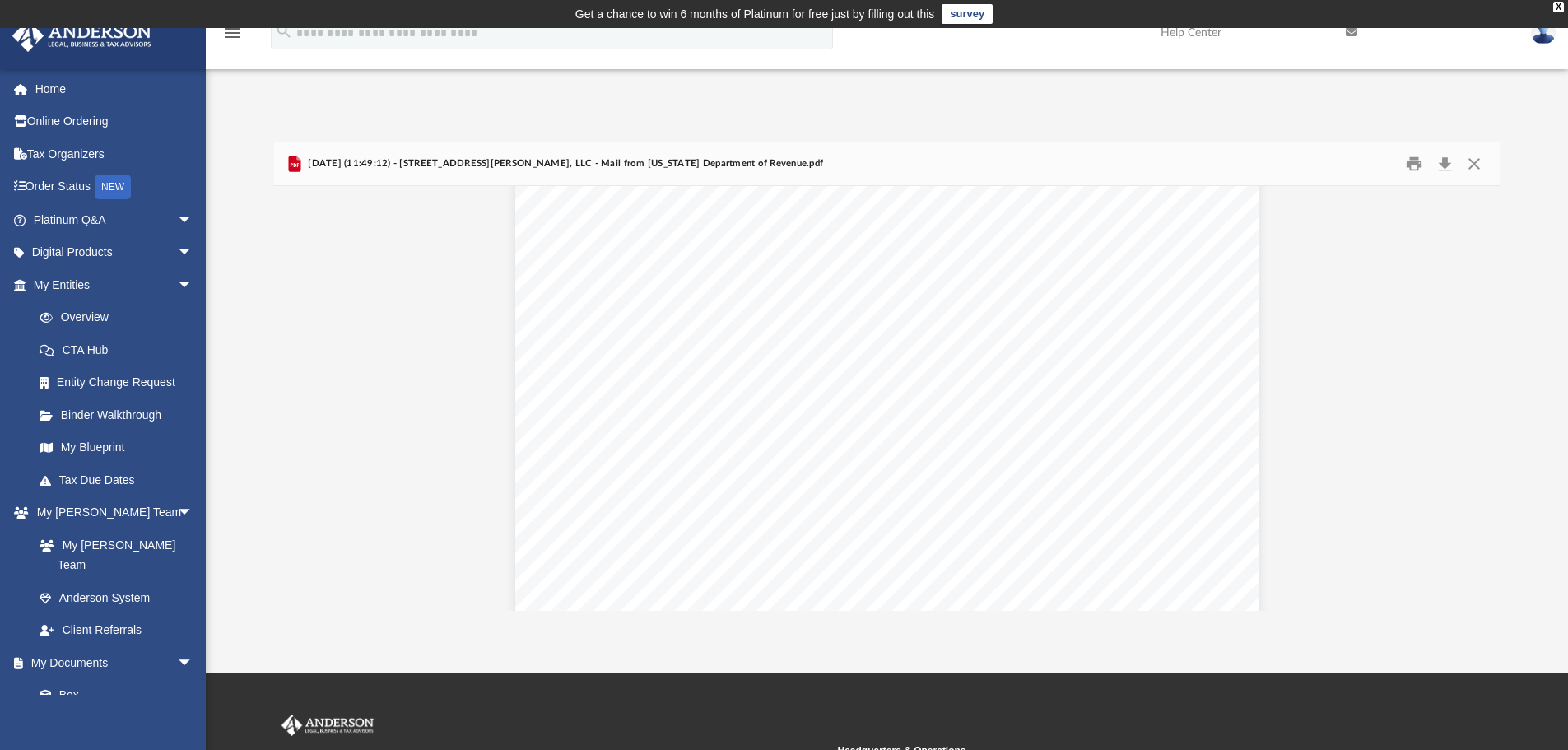
scroll to position [117, 0]
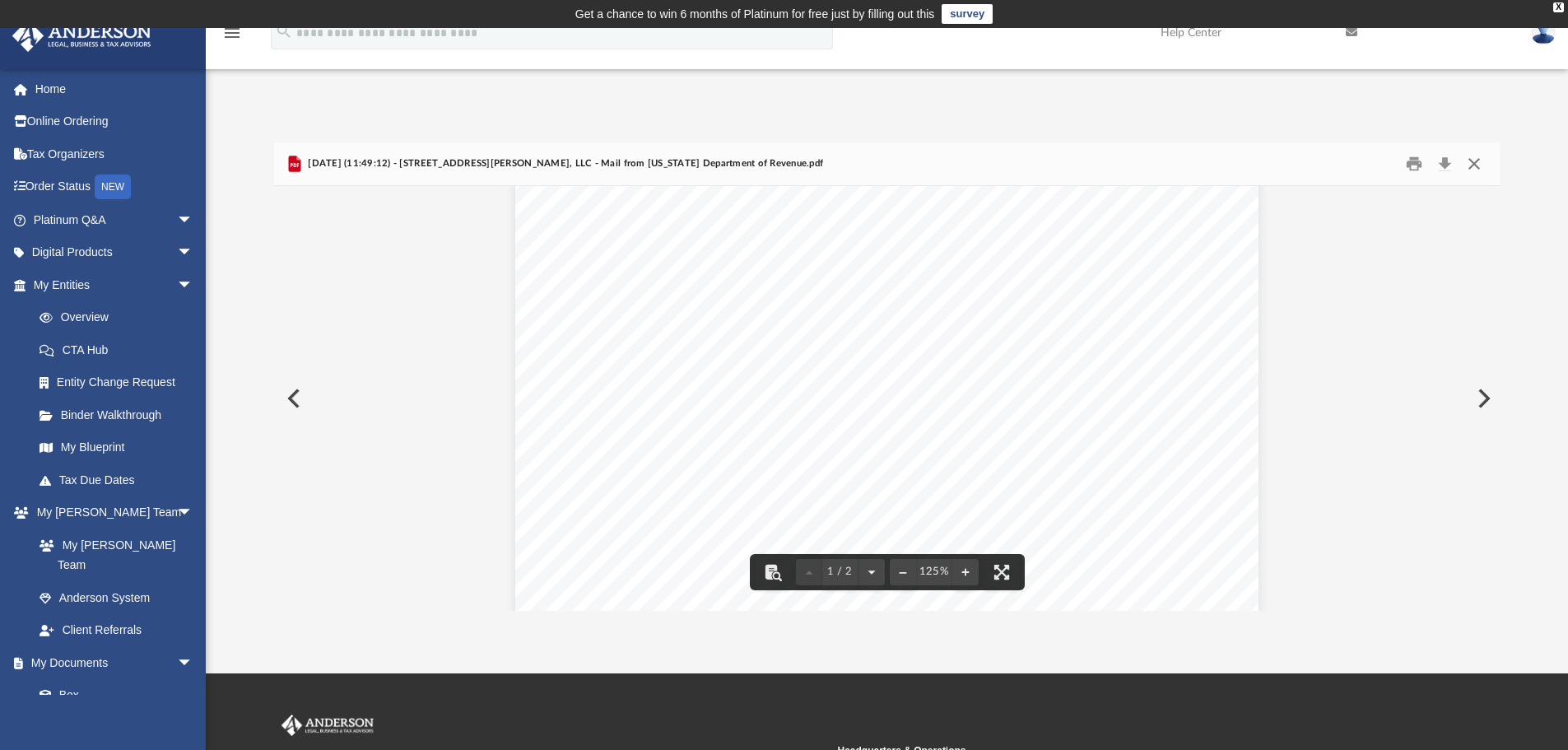
click at [1472, 163] on button "Close" at bounding box center [1475, 165] width 29 height 26
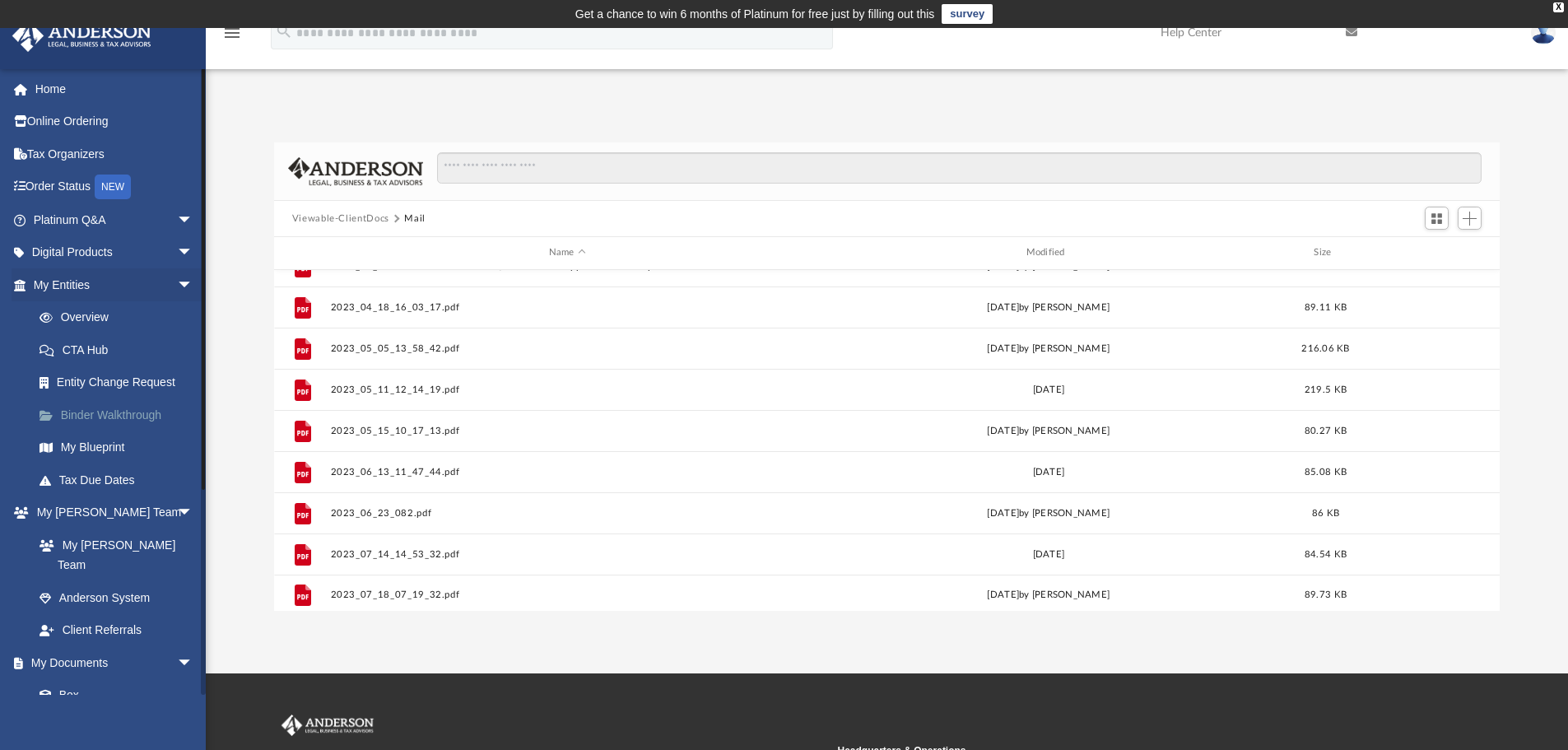
scroll to position [189, 0]
